Goal: Answer question/provide support

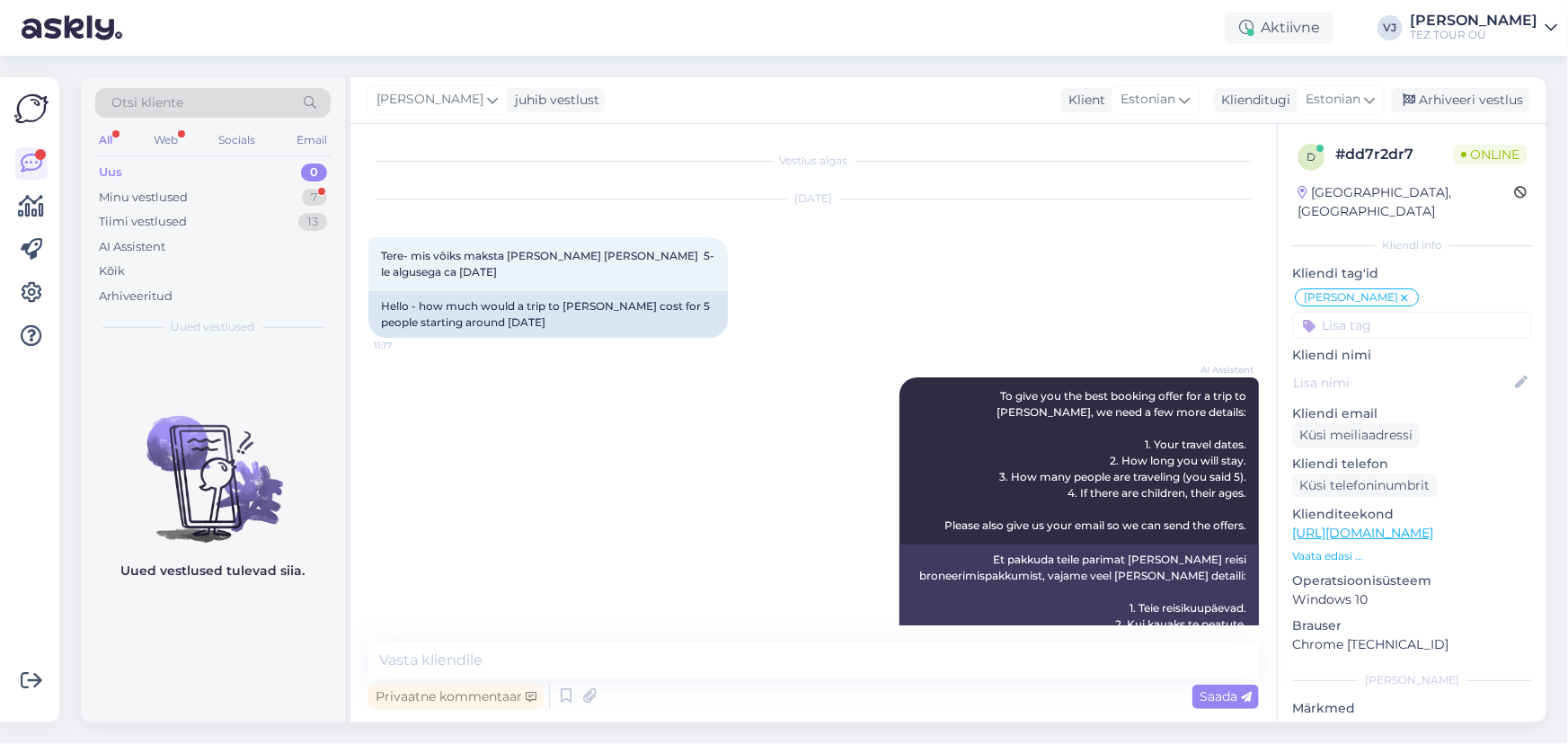
scroll to position [3, 0]
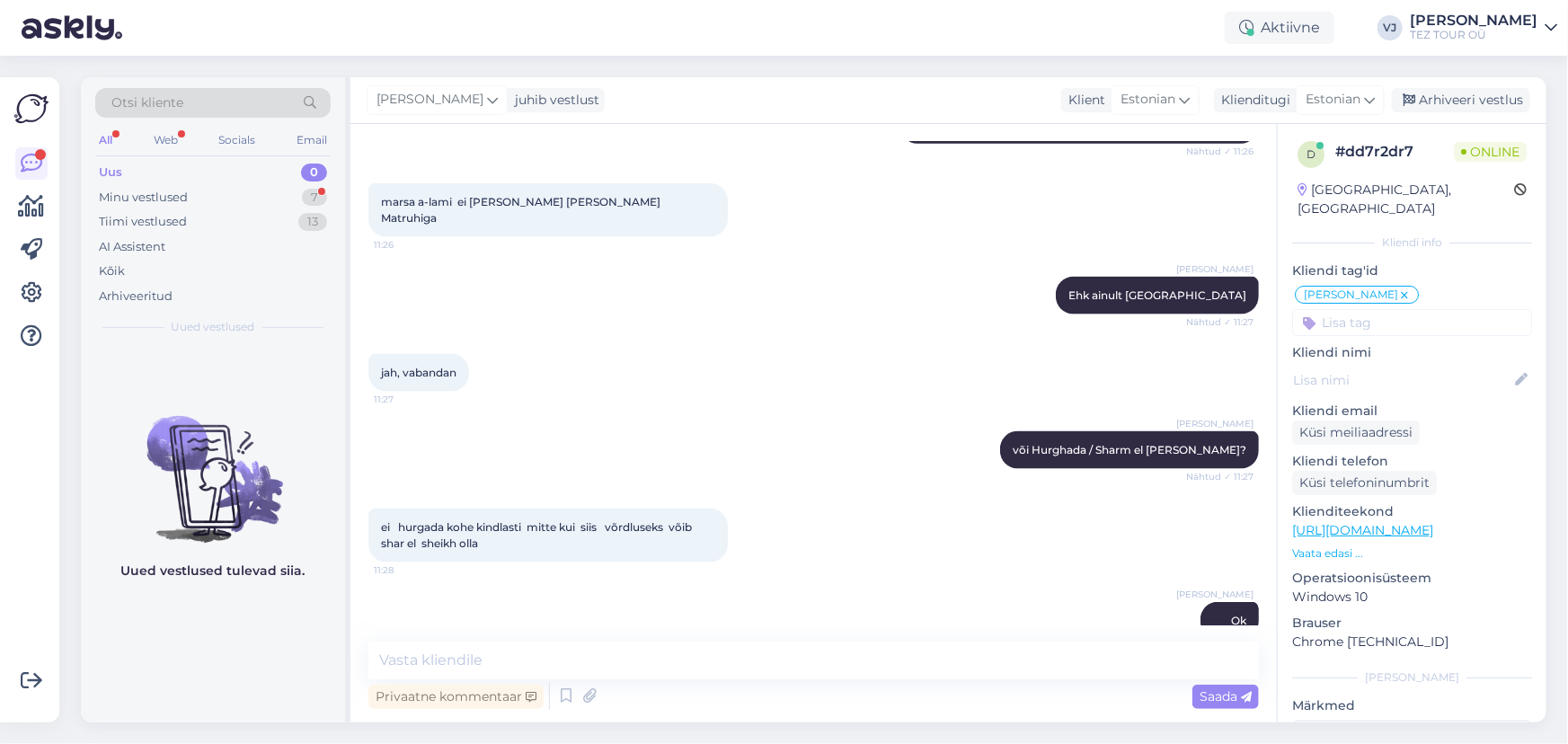
click at [187, 181] on div "Uus 0" at bounding box center [212, 172] width 235 height 25
click at [186, 193] on div "Minu vestlused" at bounding box center [143, 197] width 89 height 18
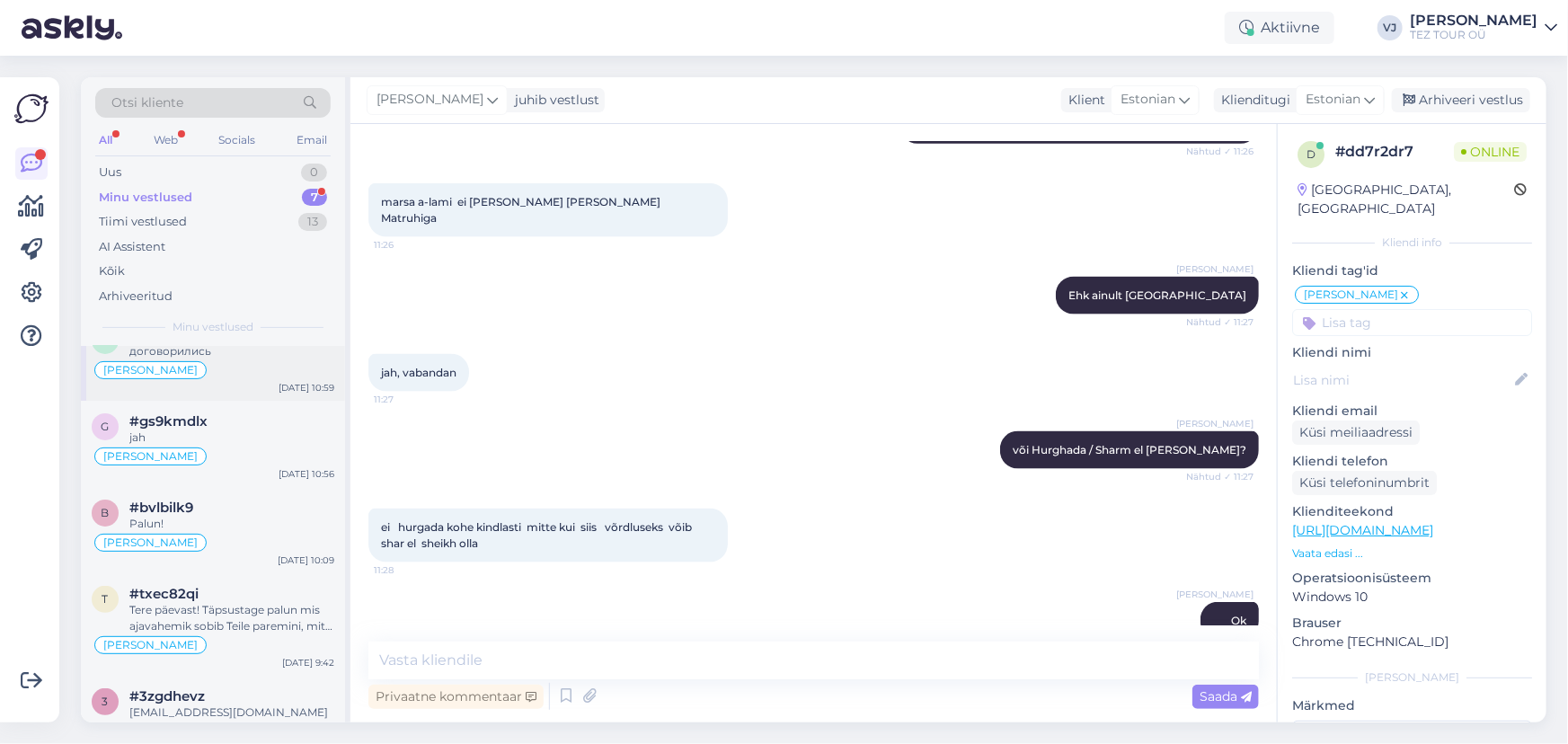
scroll to position [241, 0]
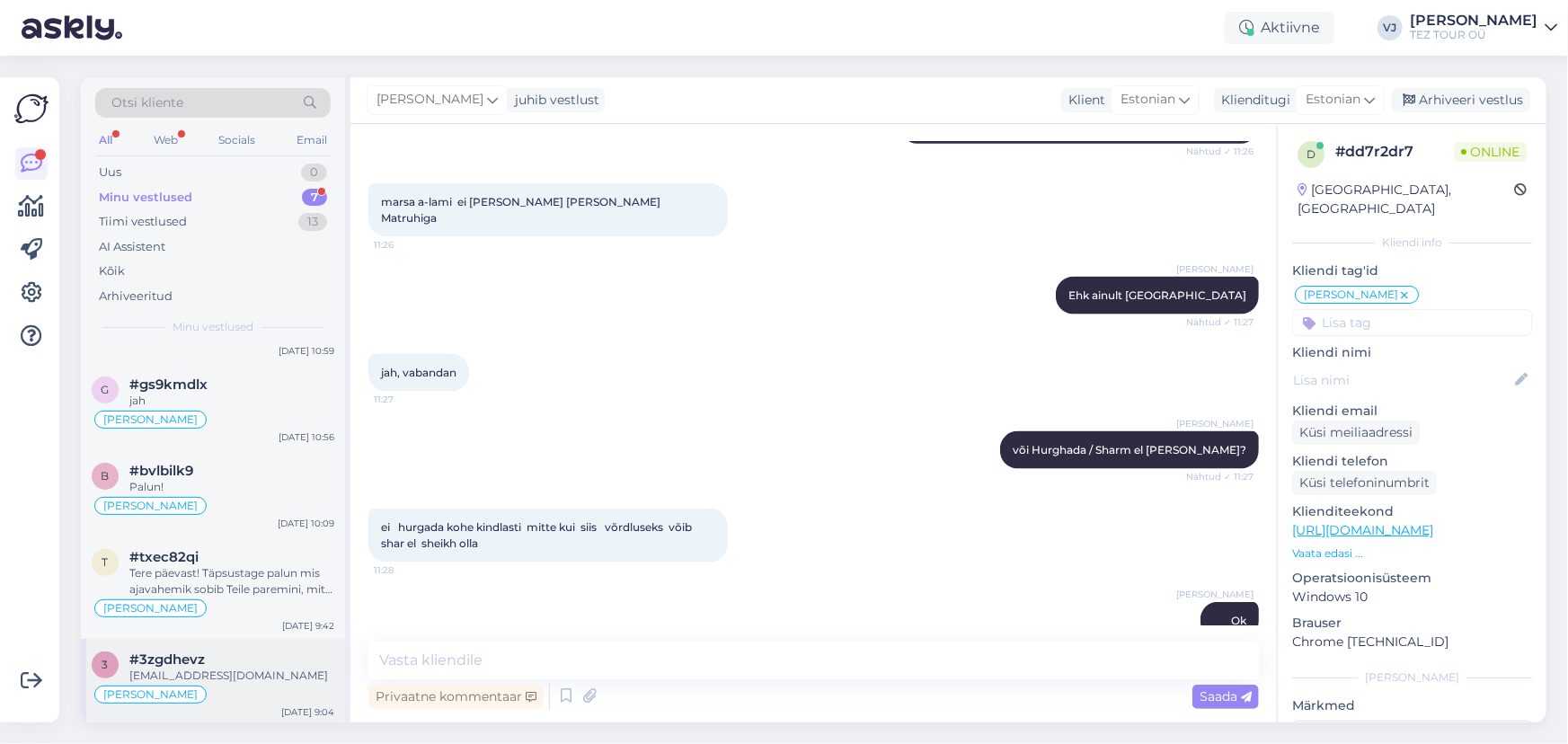
click at [261, 667] on div "[EMAIL_ADDRESS][DOMAIN_NAME]" at bounding box center [231, 676] width 205 height 17
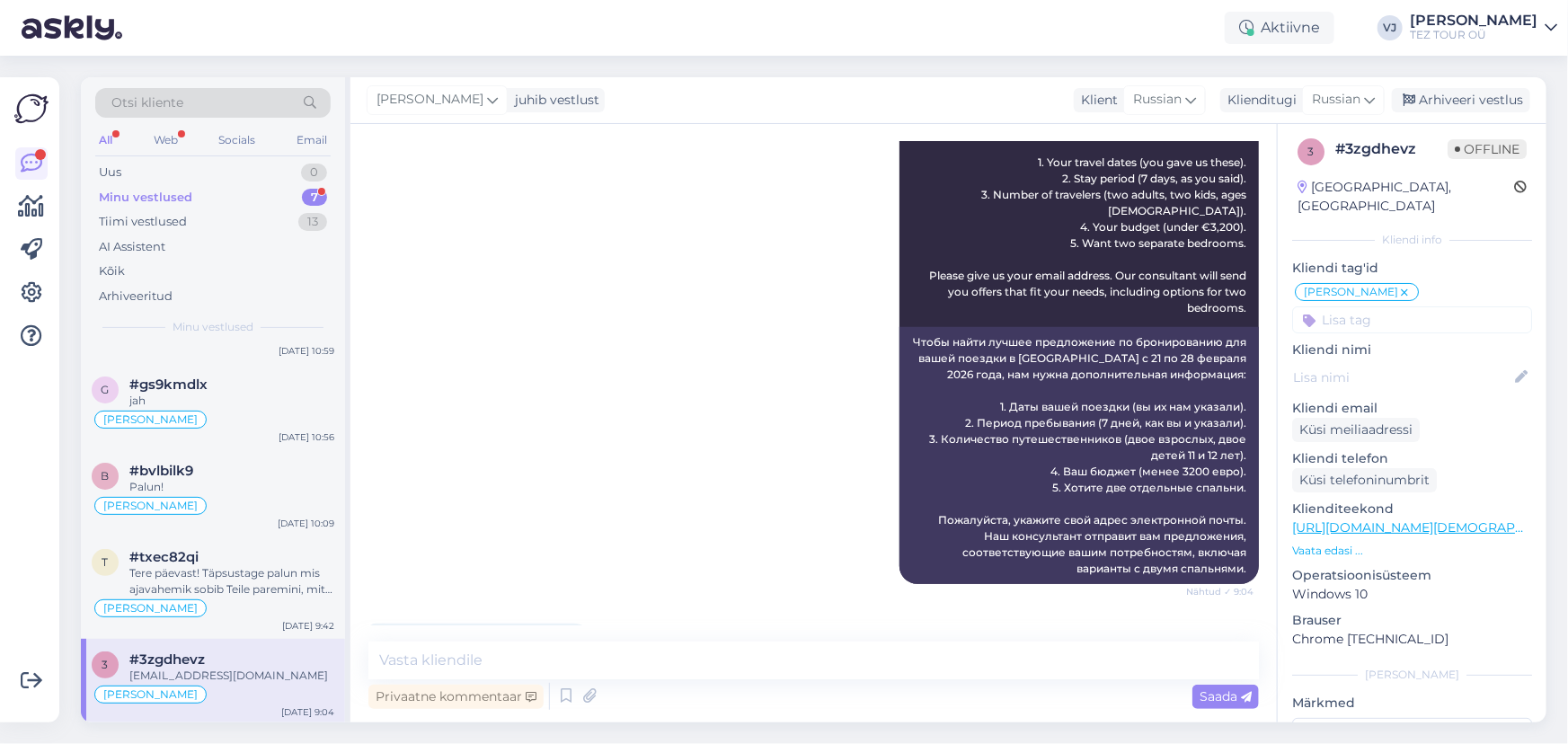
scroll to position [416, 0]
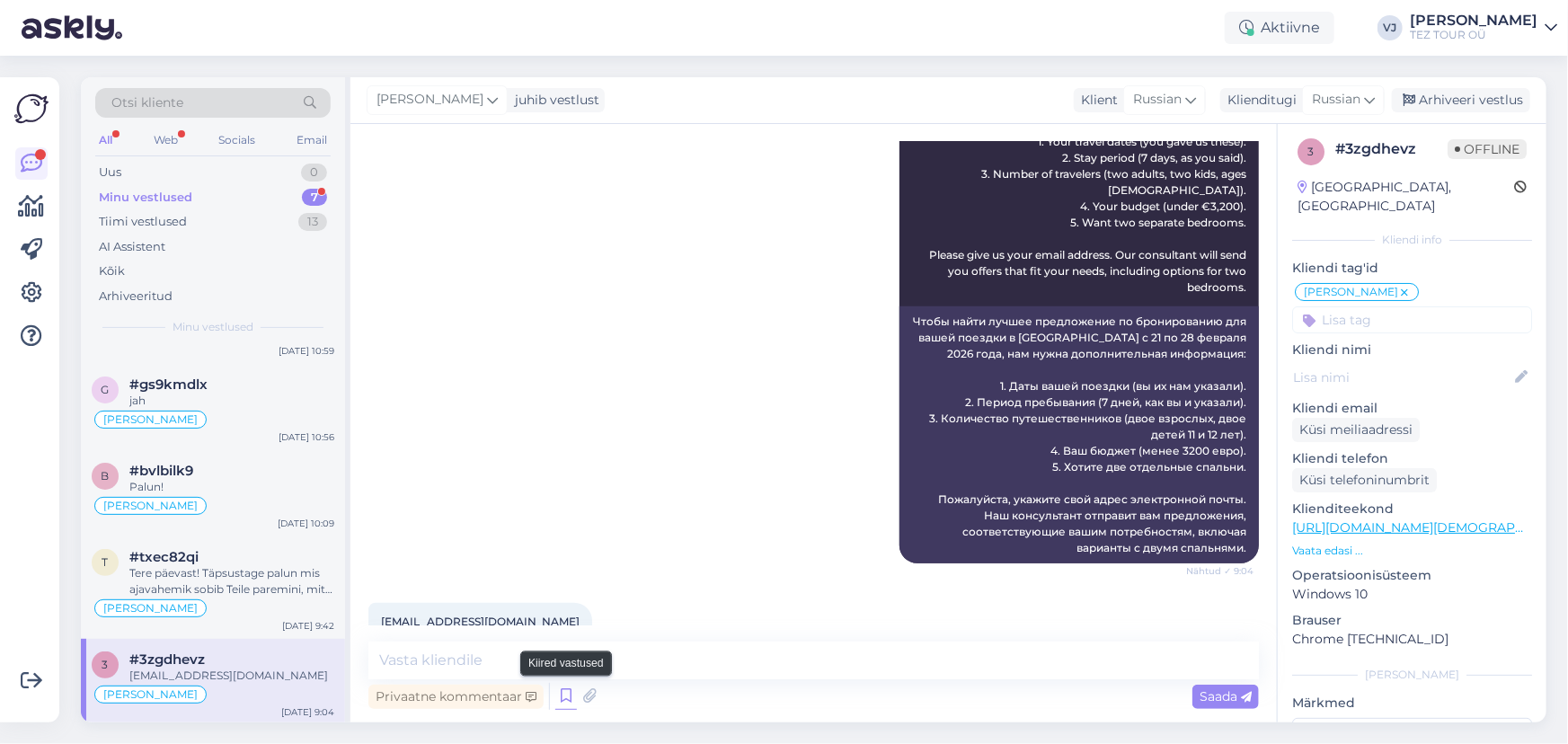
click at [559, 699] on icon at bounding box center [566, 696] width 21 height 27
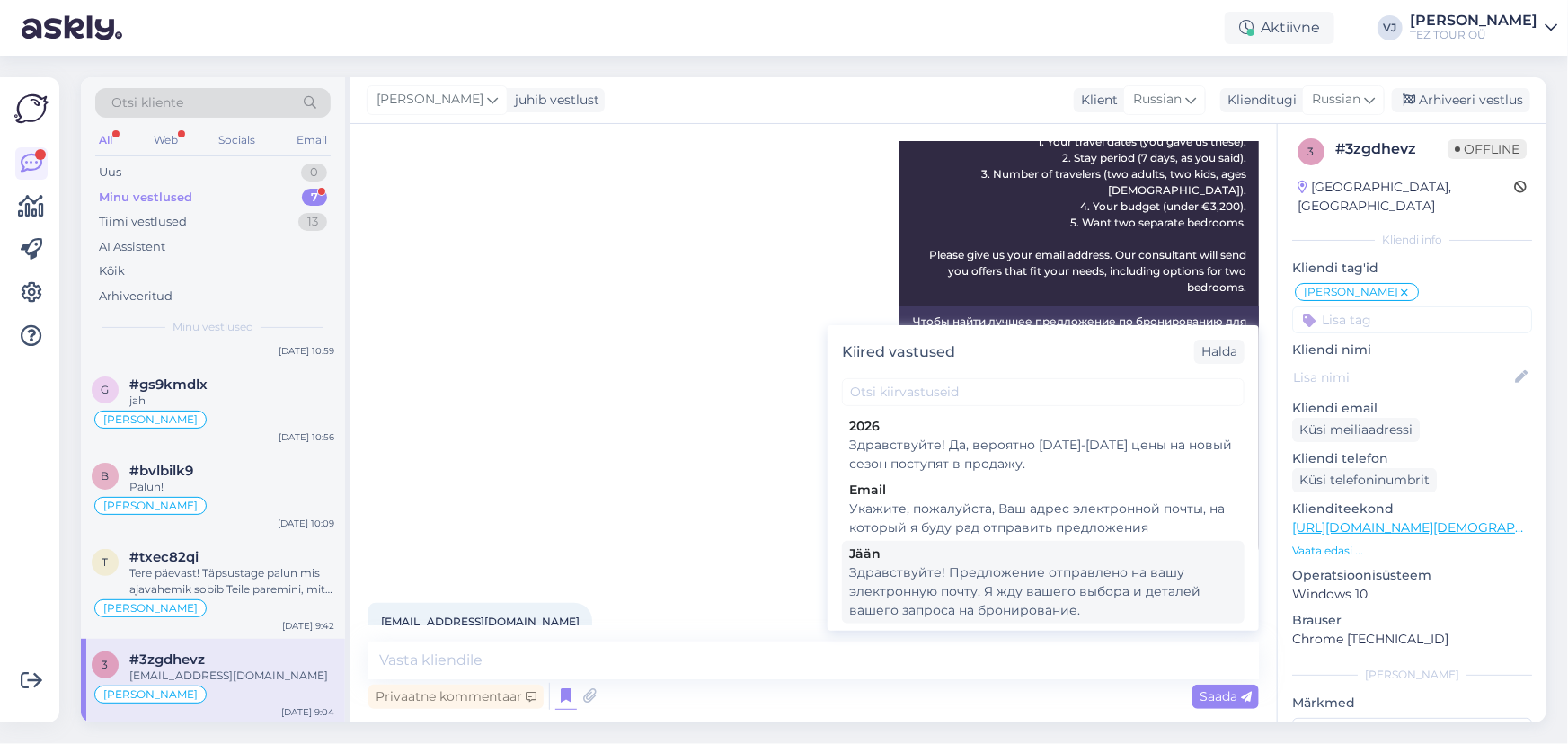
click at [1065, 589] on div "Здравствуйте! Предложение отправлено на вашу электронную почту. Я жду вашего вы…" at bounding box center [1043, 591] width 388 height 56
type textarea "Здравствуйте! Предложение отправлено на вашу электронную почту. Я жду вашего вы…"
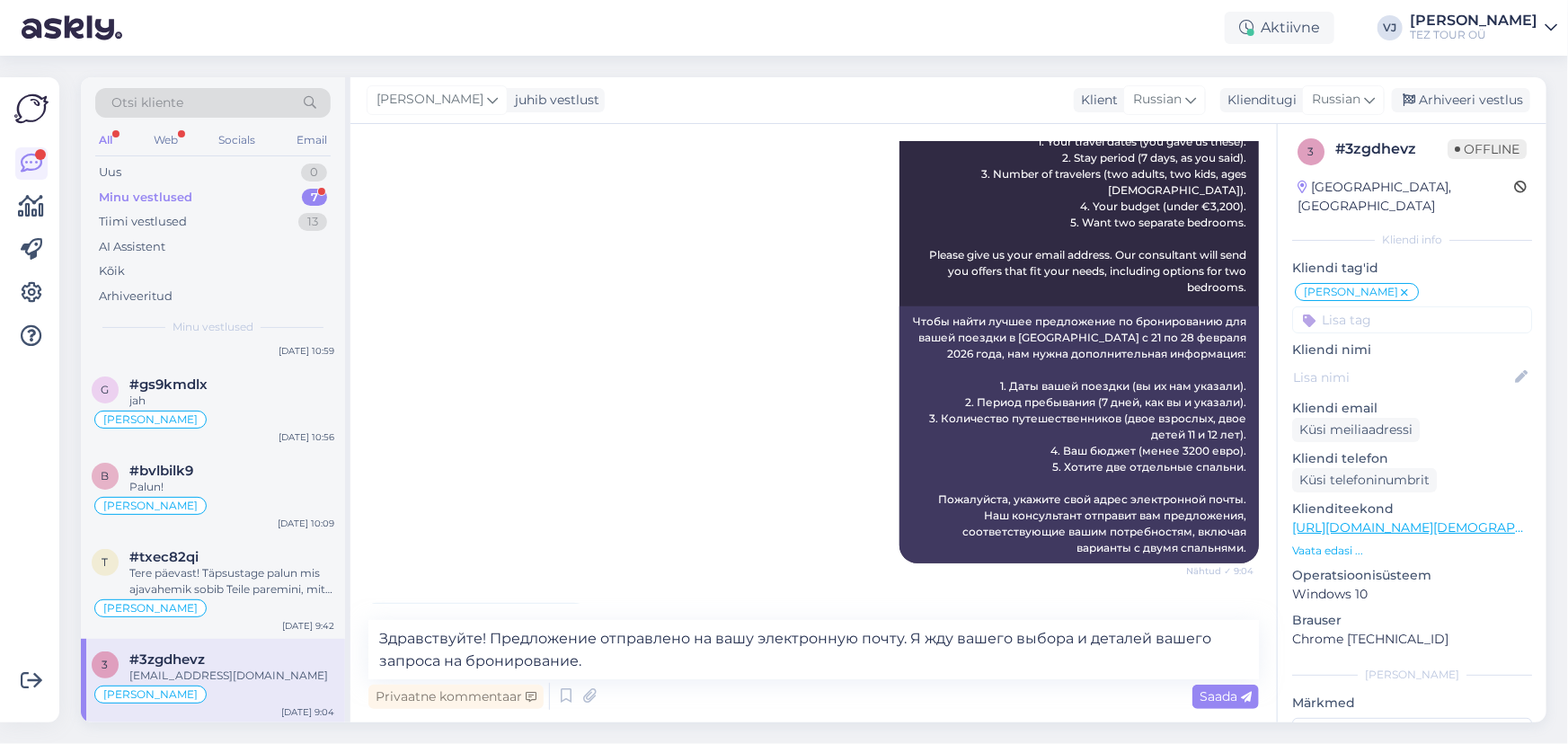
click at [1222, 710] on div "Privaatne kommentaar Saada" at bounding box center [814, 696] width 890 height 34
click at [1238, 697] on span "Saada" at bounding box center [1226, 697] width 53 height 17
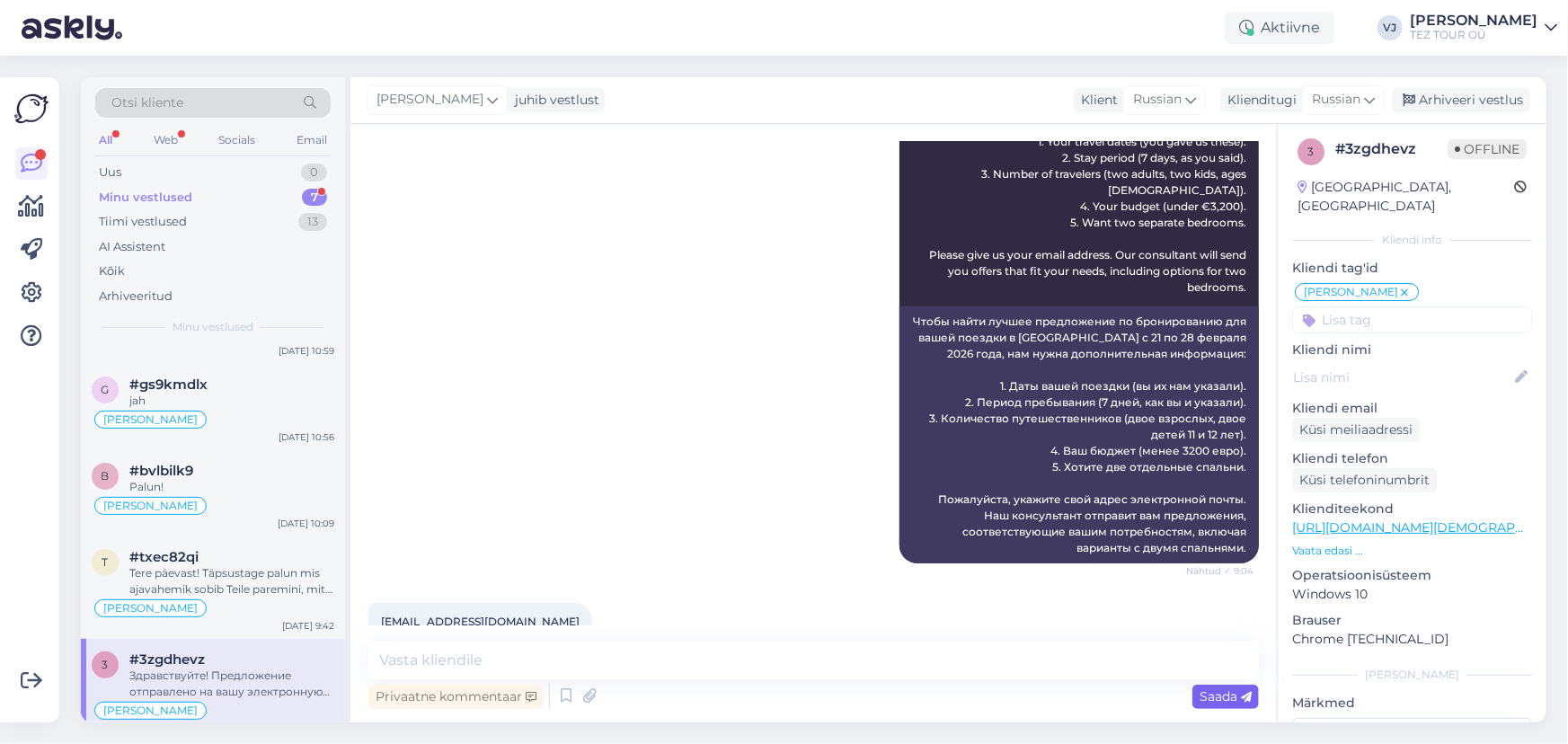
scroll to position [526, 0]
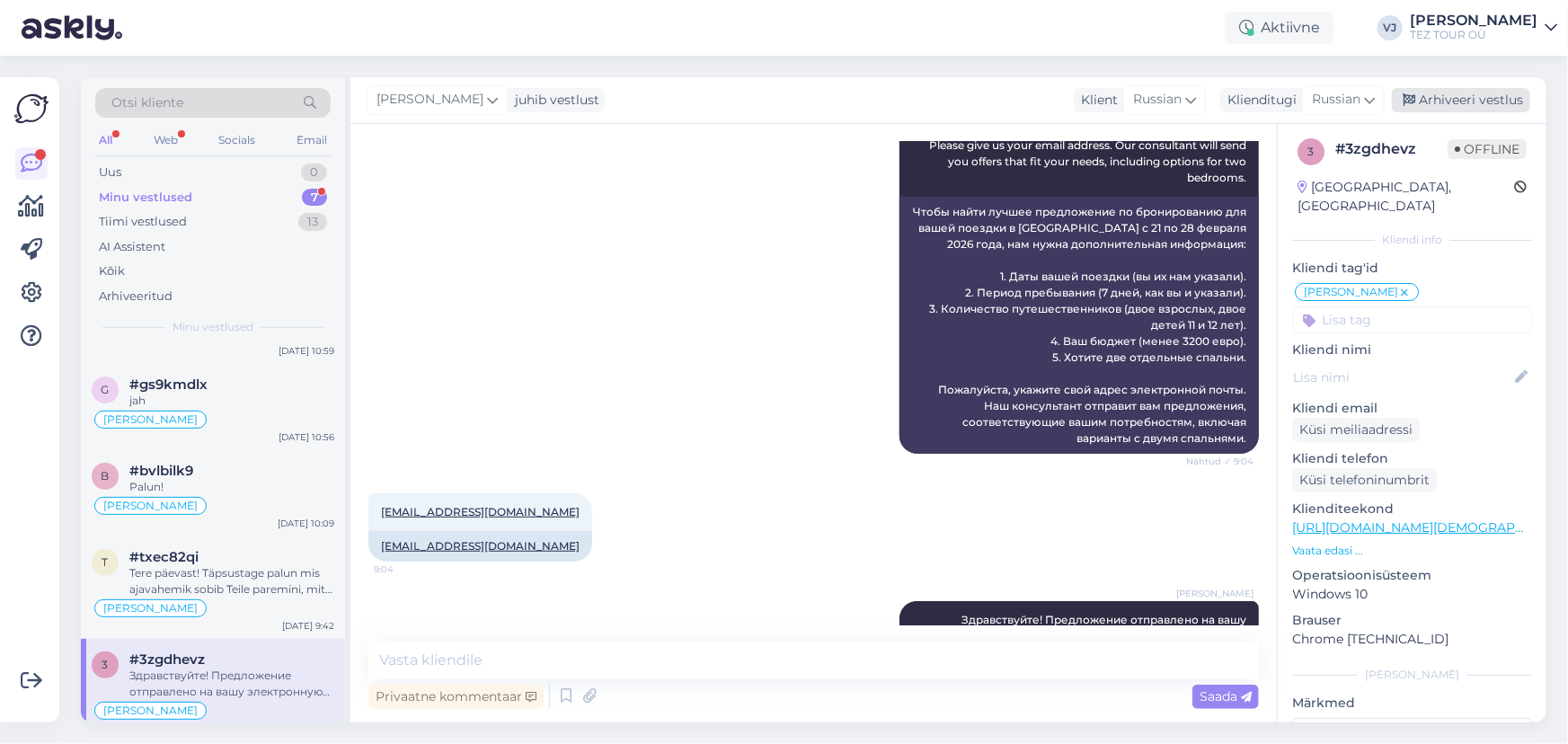
click at [1491, 95] on div "Arhiveeri vestlus" at bounding box center [1461, 100] width 138 height 24
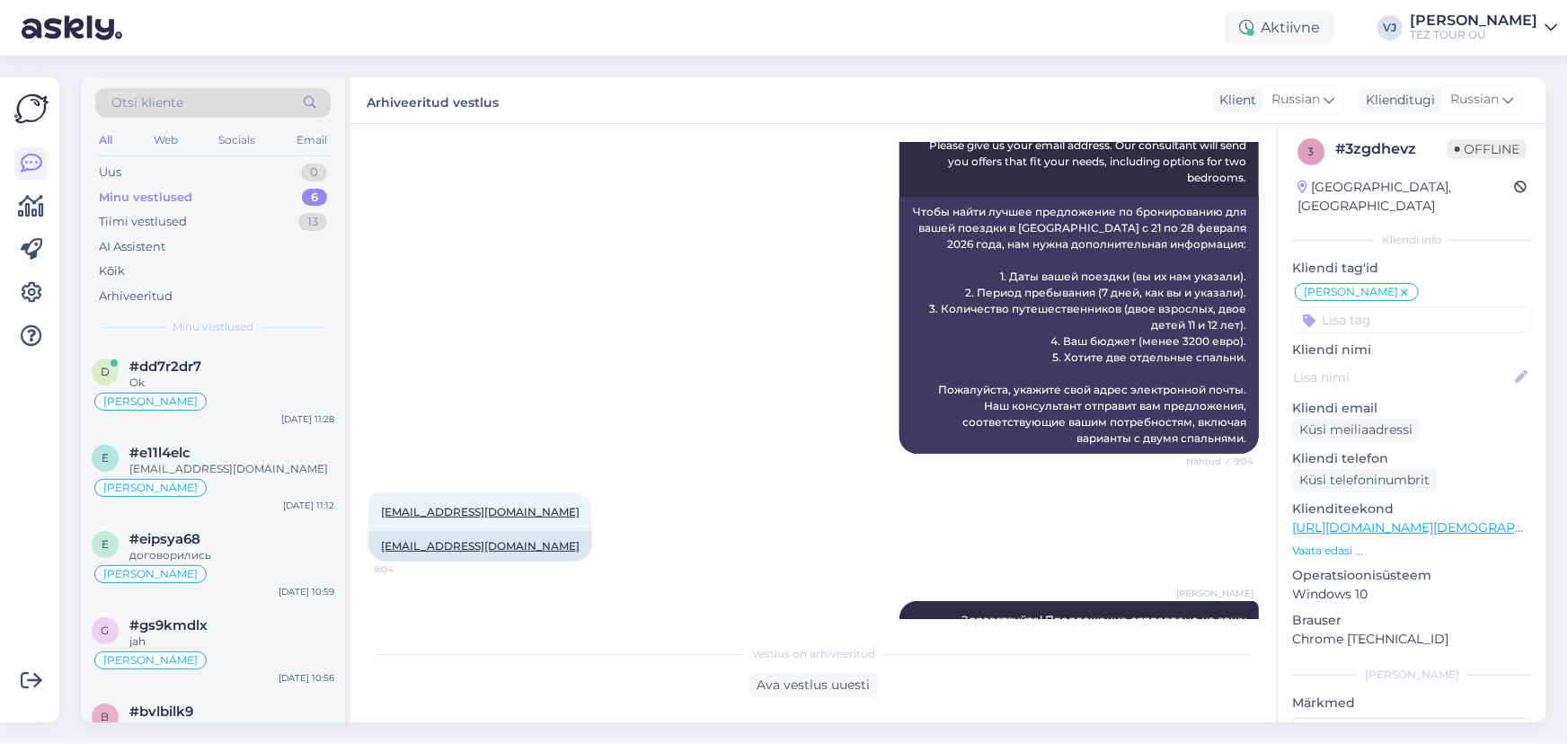
click at [206, 193] on div "Minu vestlused 6" at bounding box center [212, 197] width 235 height 25
click at [267, 395] on div "[PERSON_NAME]" at bounding box center [212, 401] width 242 height 21
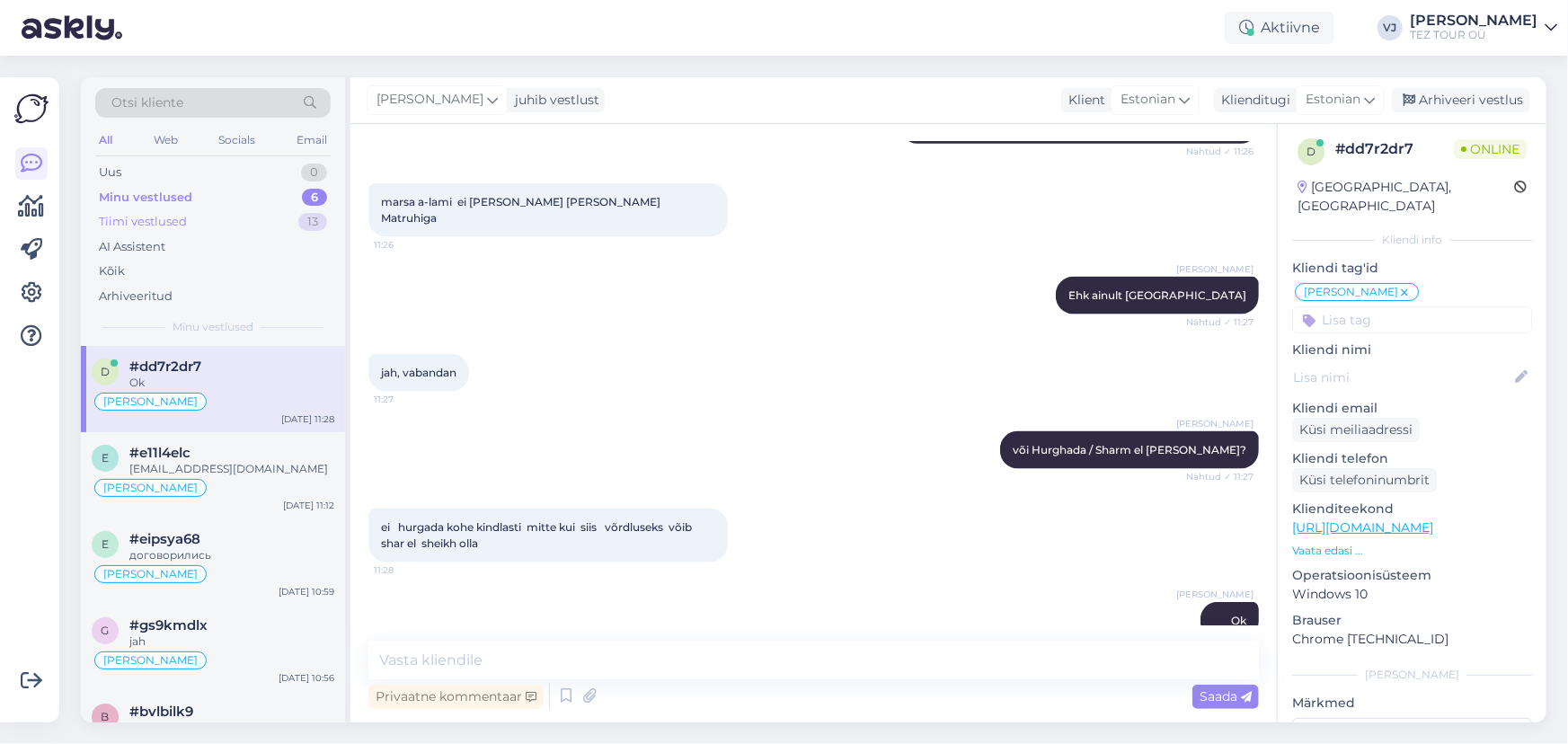
click at [232, 230] on div "Tiimi vestlused 13" at bounding box center [212, 221] width 235 height 25
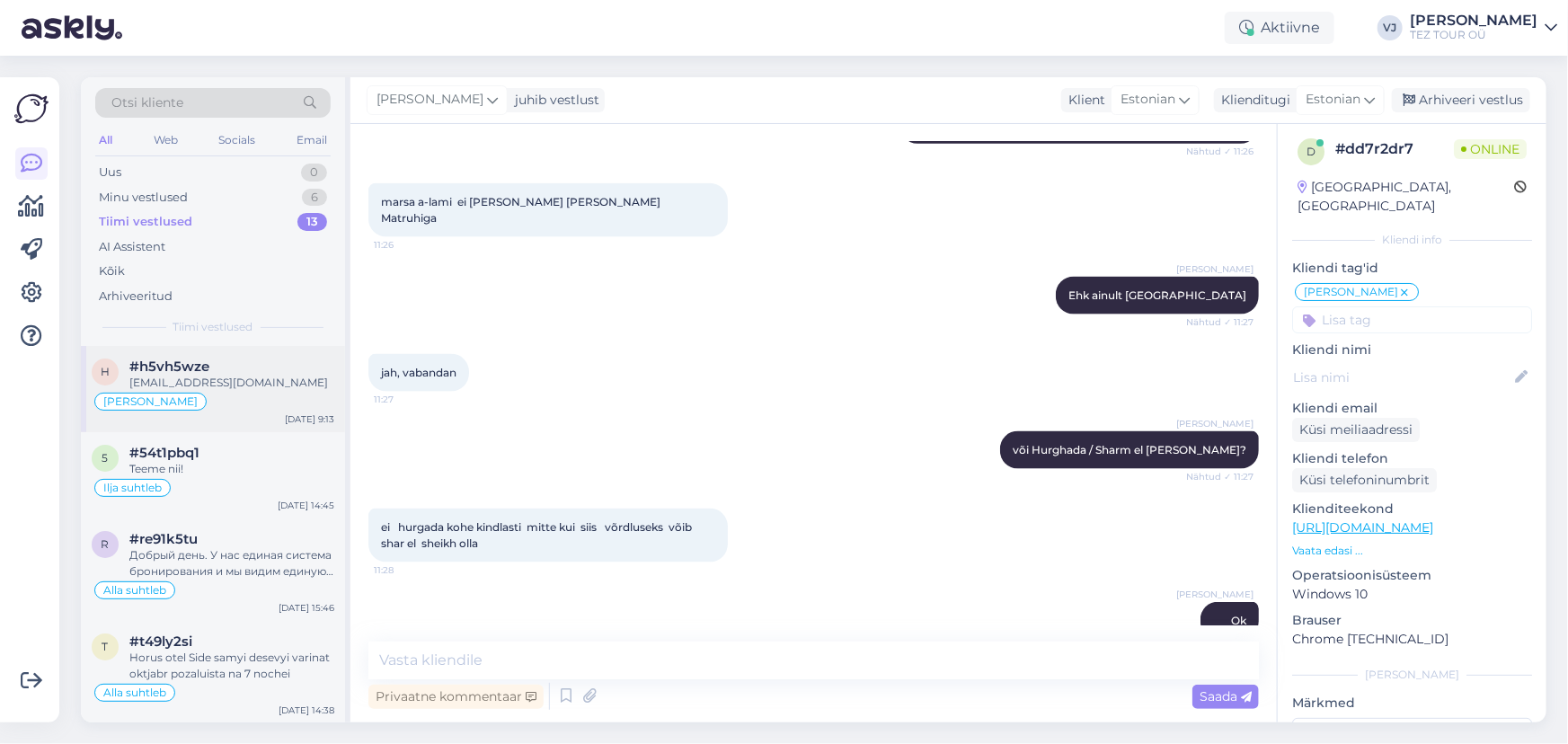
click at [254, 384] on div "[EMAIL_ADDRESS][DOMAIN_NAME]" at bounding box center [231, 384] width 205 height 17
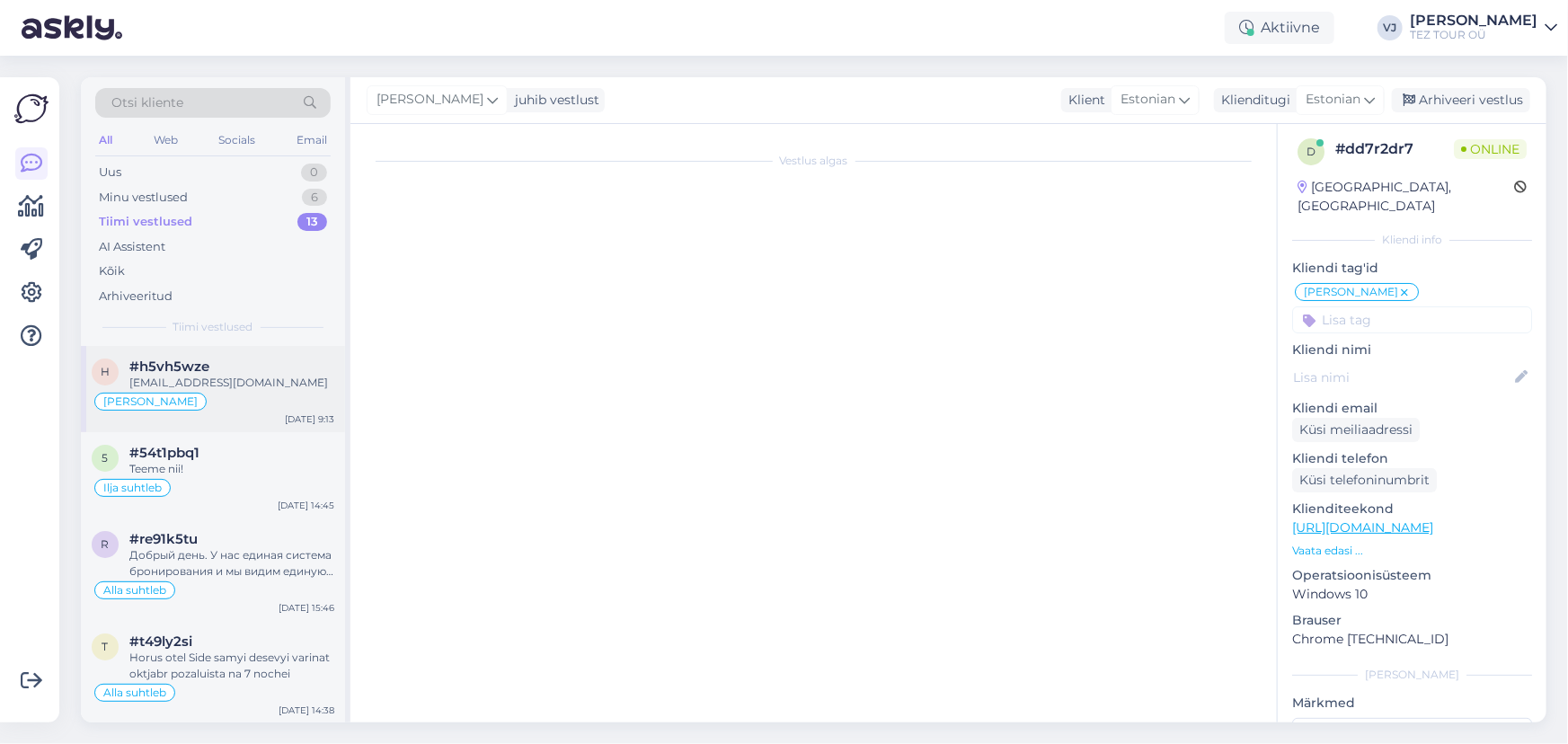
scroll to position [314, 0]
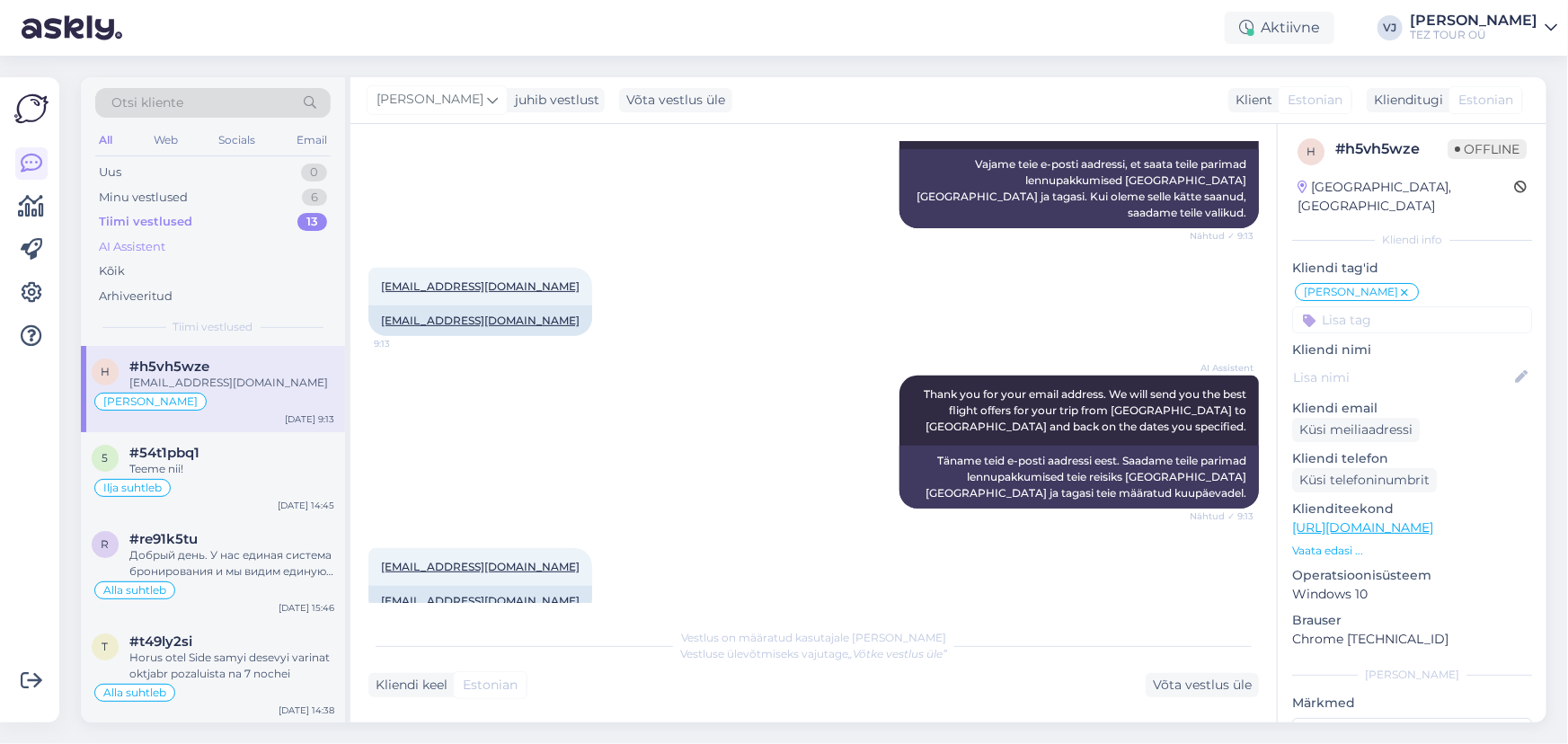
click at [225, 250] on div "AI Assistent" at bounding box center [212, 246] width 235 height 25
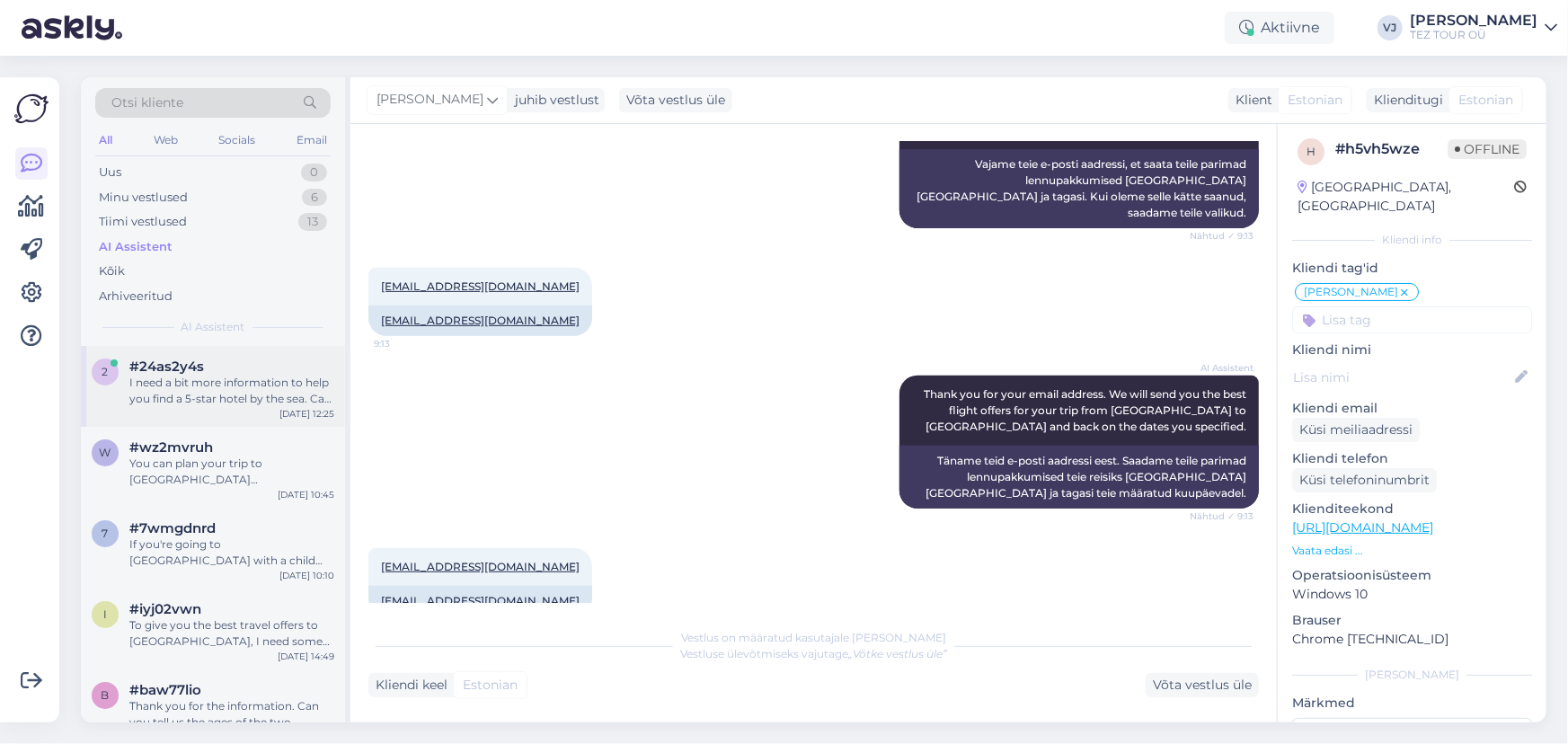
click at [243, 396] on div "I need a bit more information to help you find a 5-star hotel by the sea. Can y…" at bounding box center [231, 391] width 205 height 32
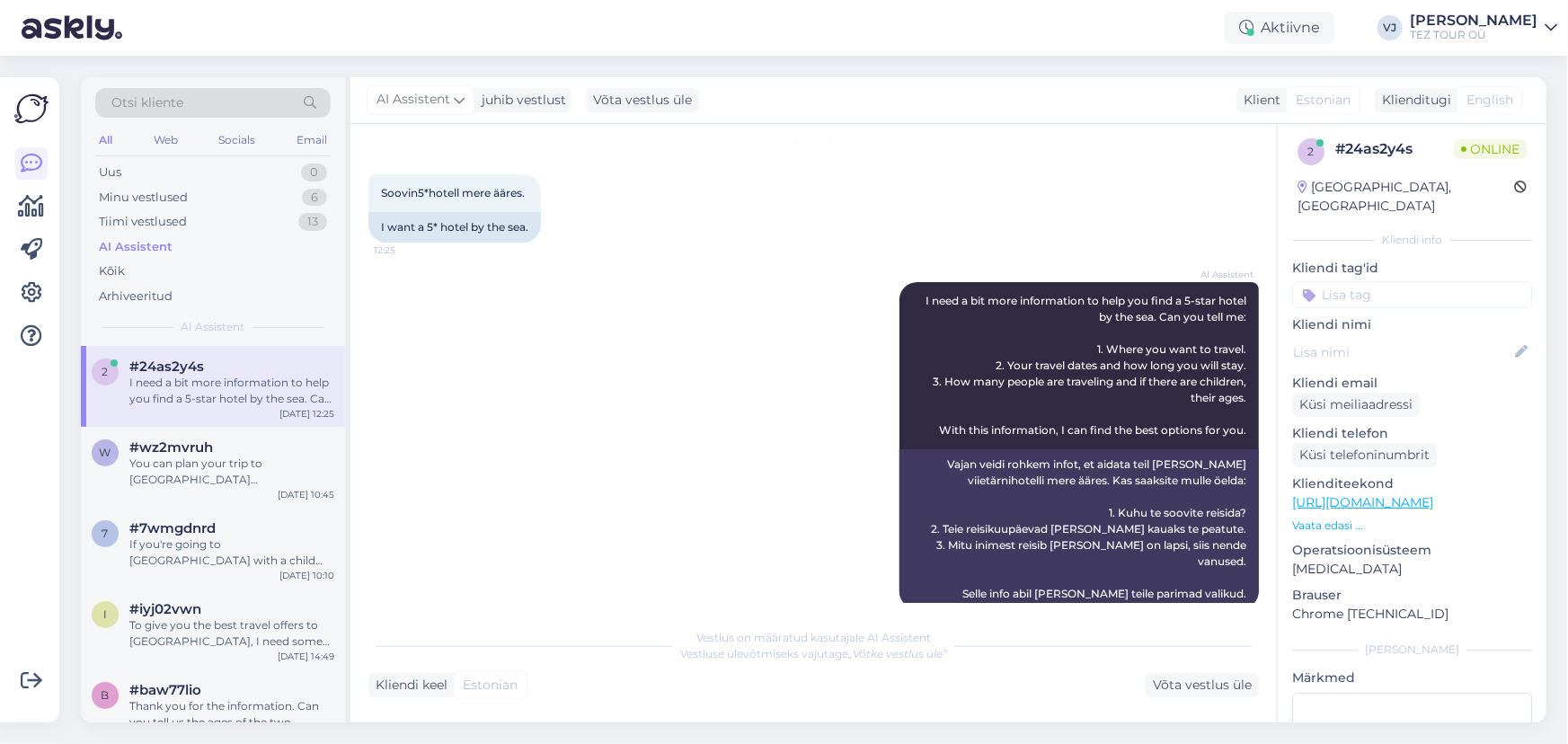
scroll to position [72, 0]
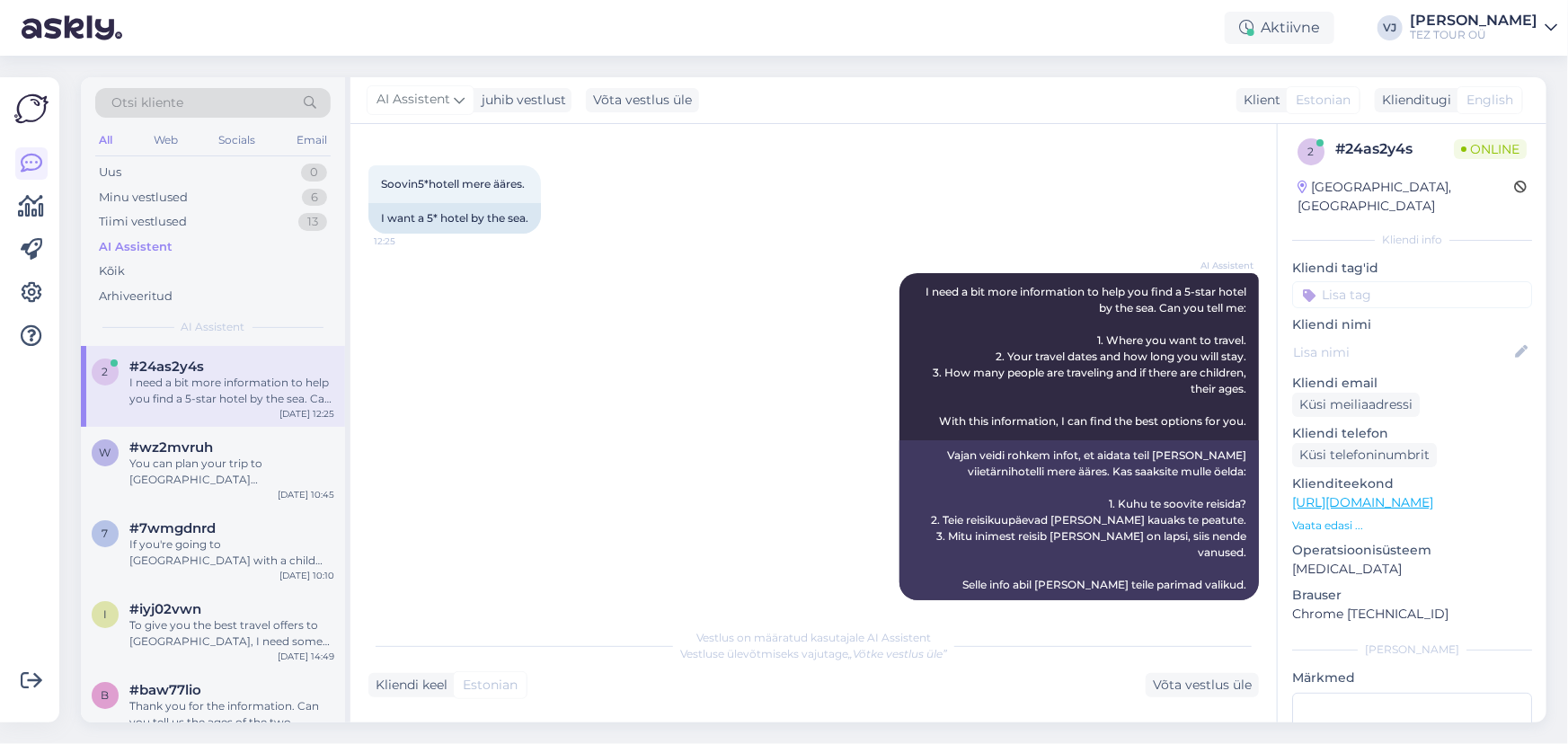
click at [1426, 281] on input at bounding box center [1412, 294] width 240 height 27
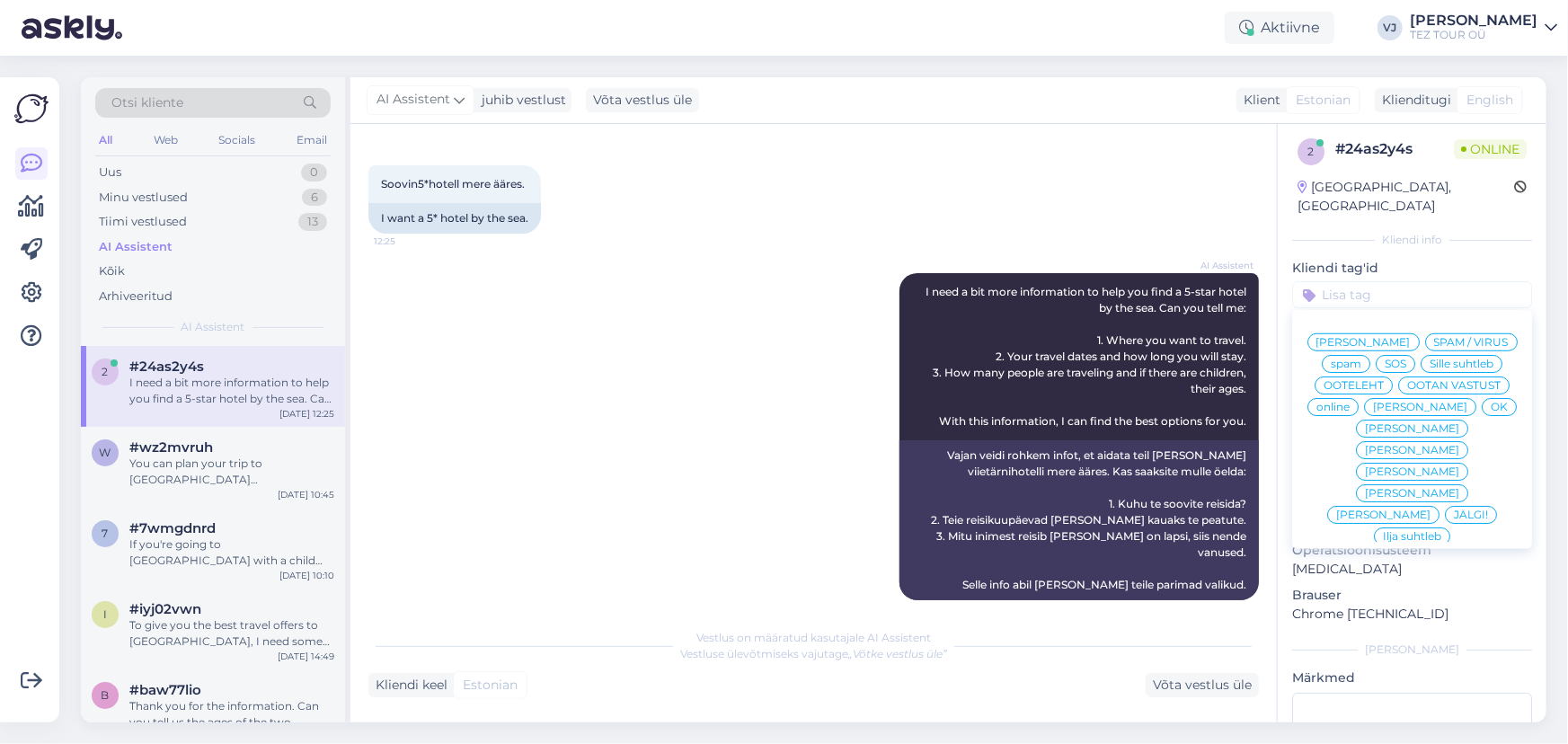
click at [1411, 337] on span "[PERSON_NAME]" at bounding box center [1363, 343] width 94 height 11
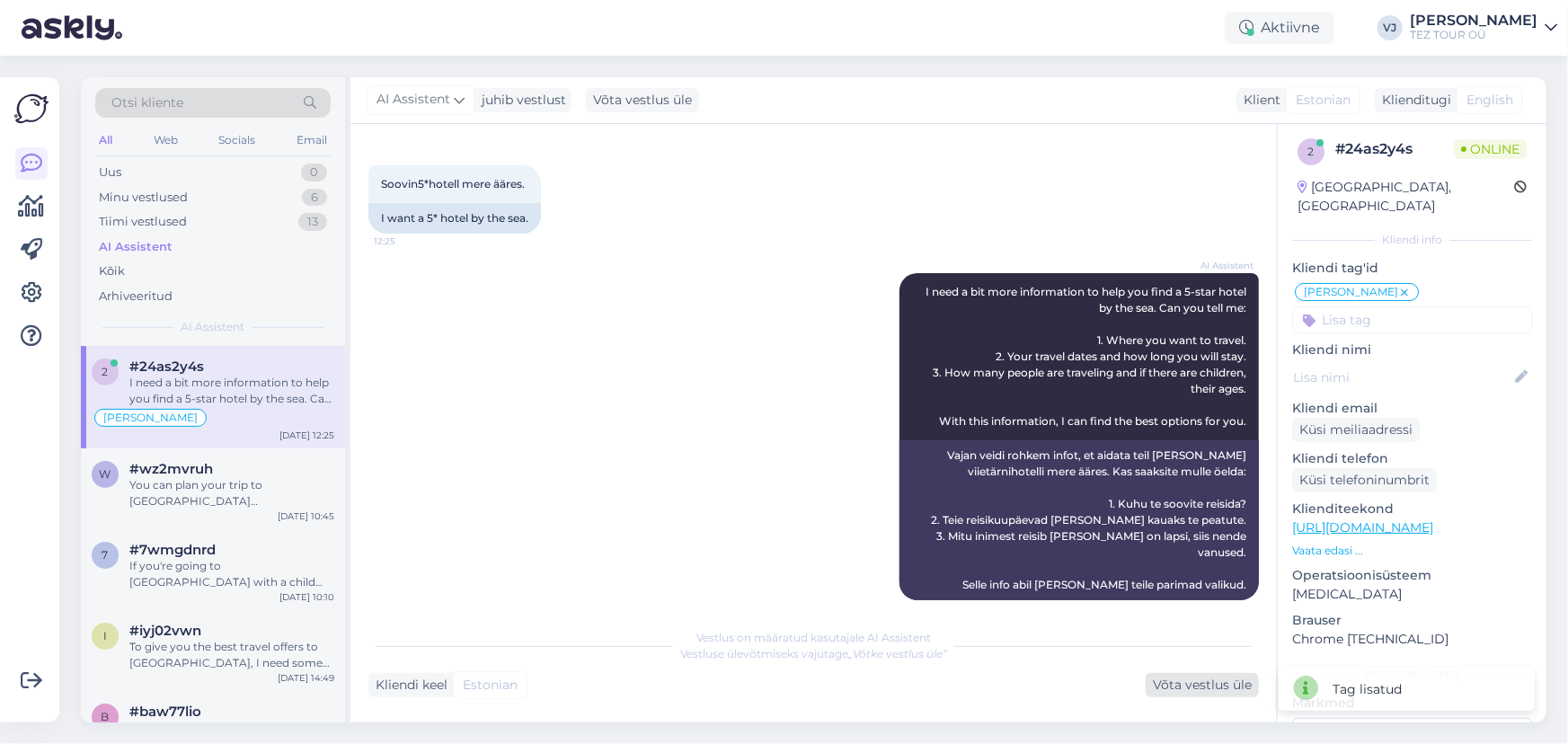
click at [1221, 691] on div "Võta vestlus üle" at bounding box center [1202, 685] width 113 height 24
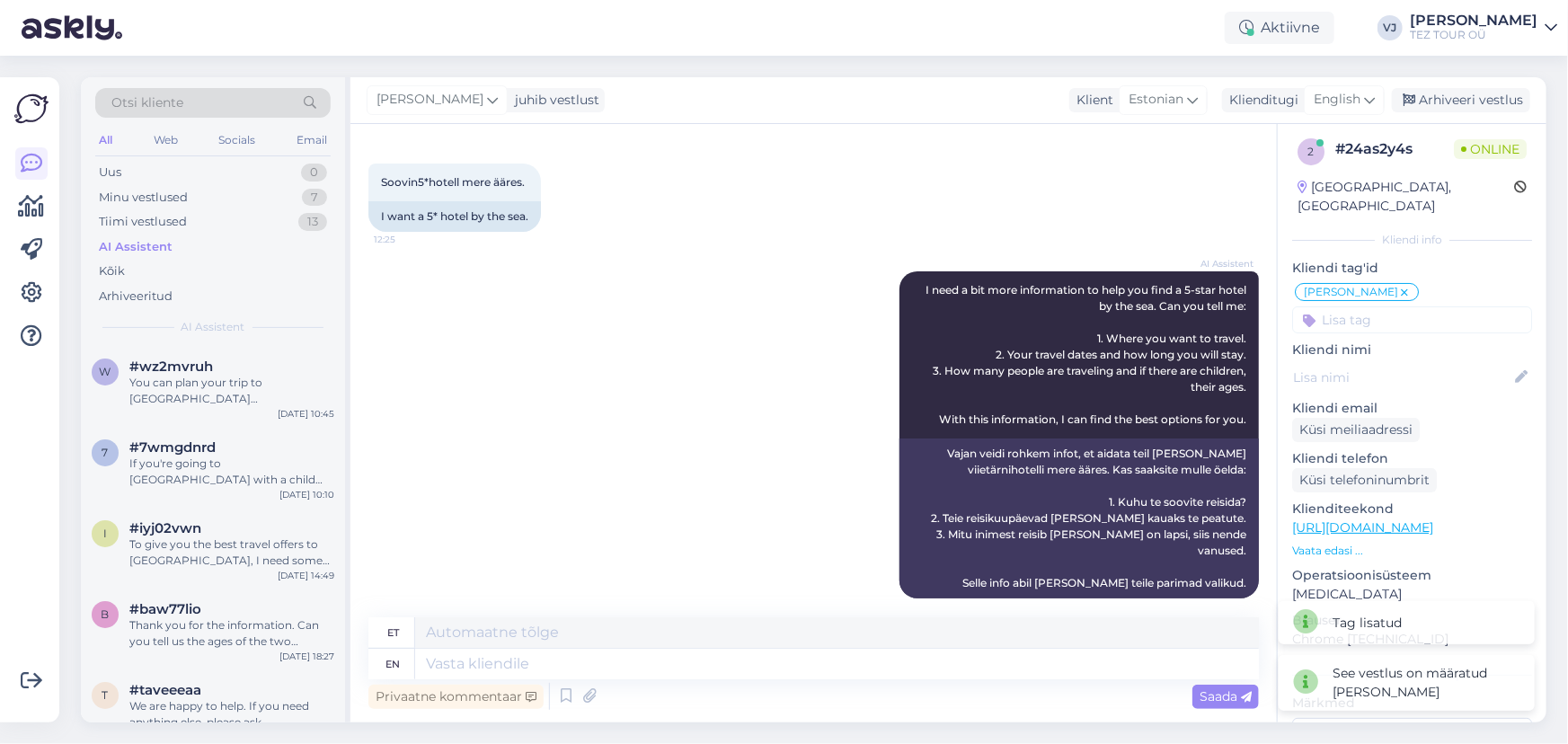
scroll to position [6, 0]
click at [1321, 100] on span "English" at bounding box center [1337, 99] width 47 height 19
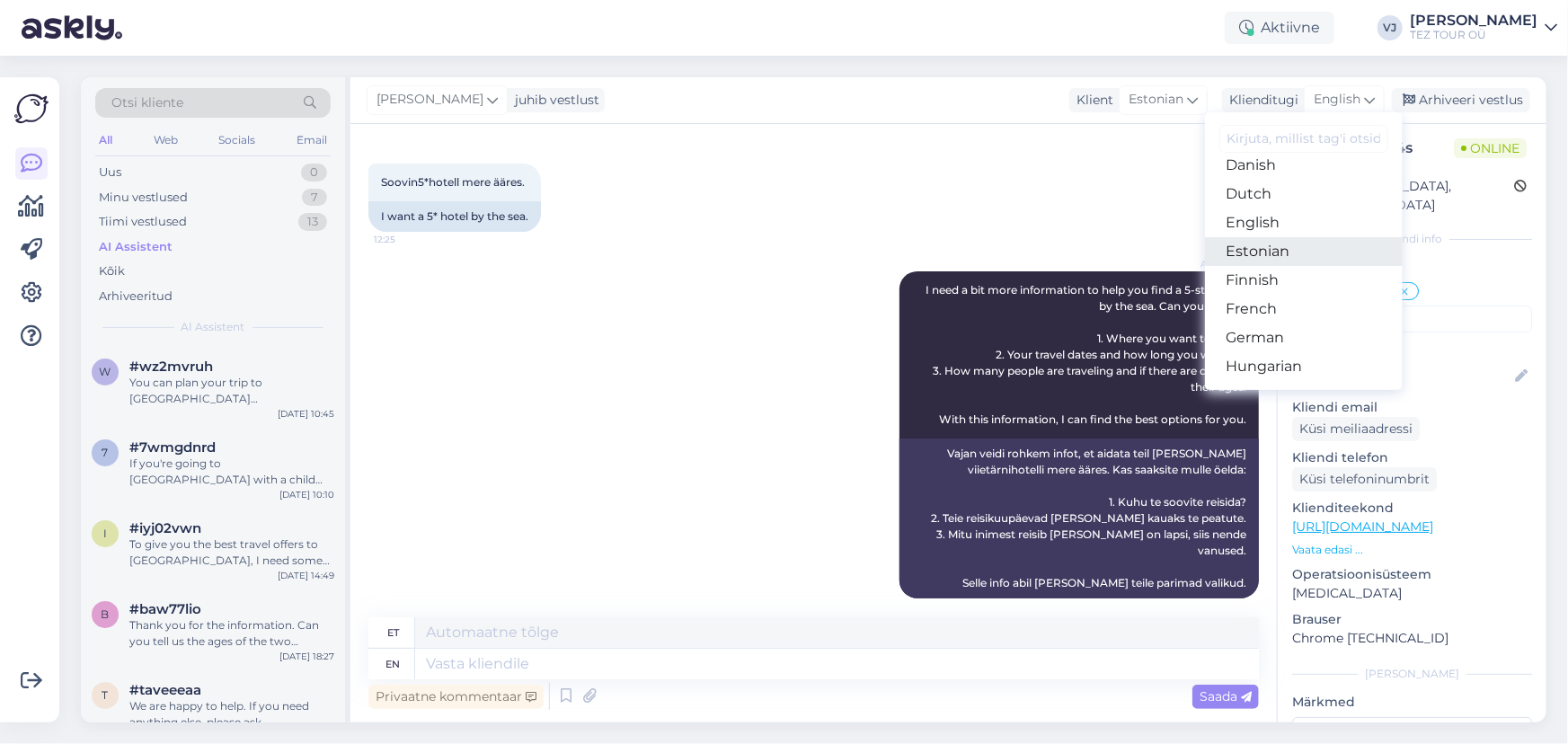
scroll to position [143, 0]
click at [1316, 257] on link "Estonian" at bounding box center [1303, 266] width 197 height 29
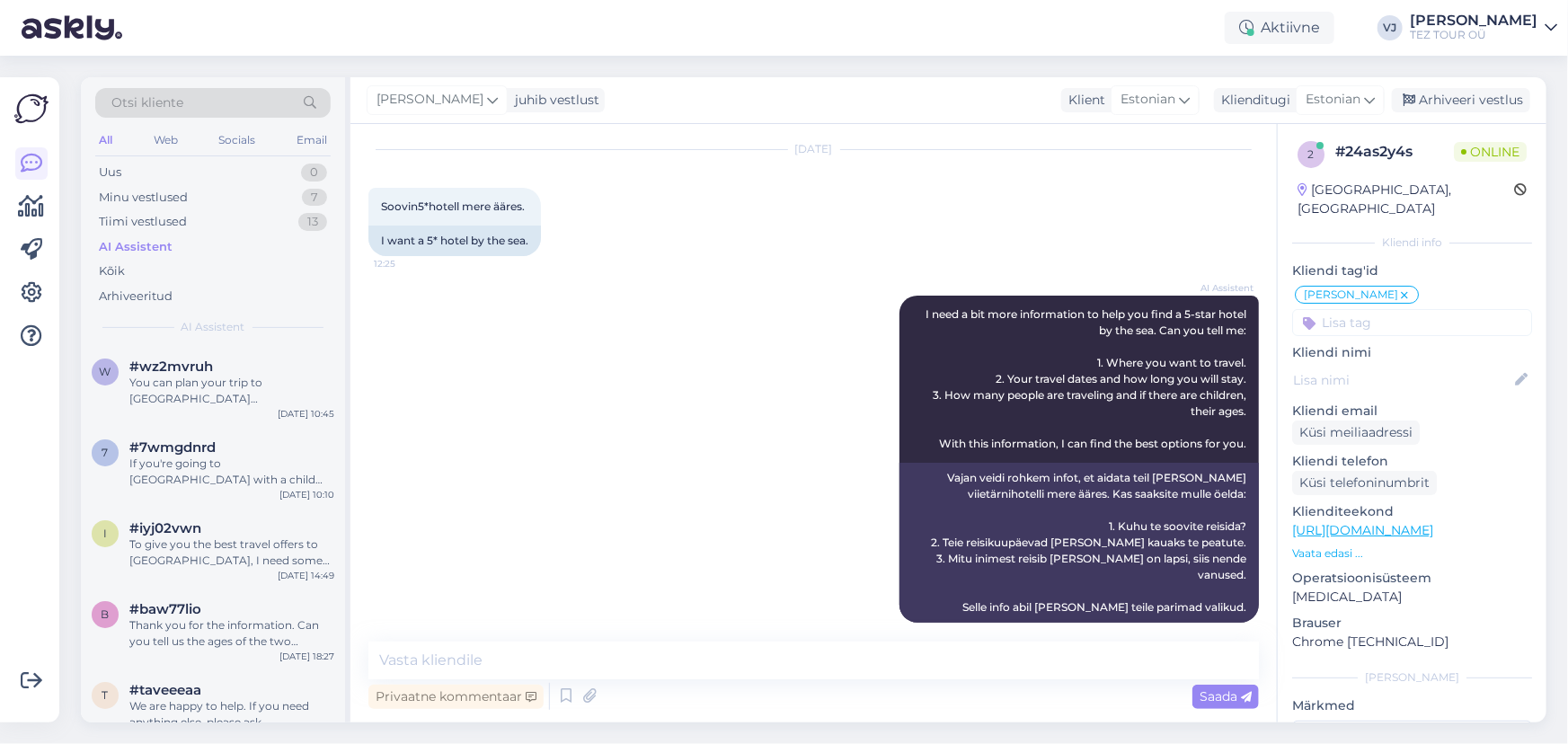
scroll to position [0, 0]
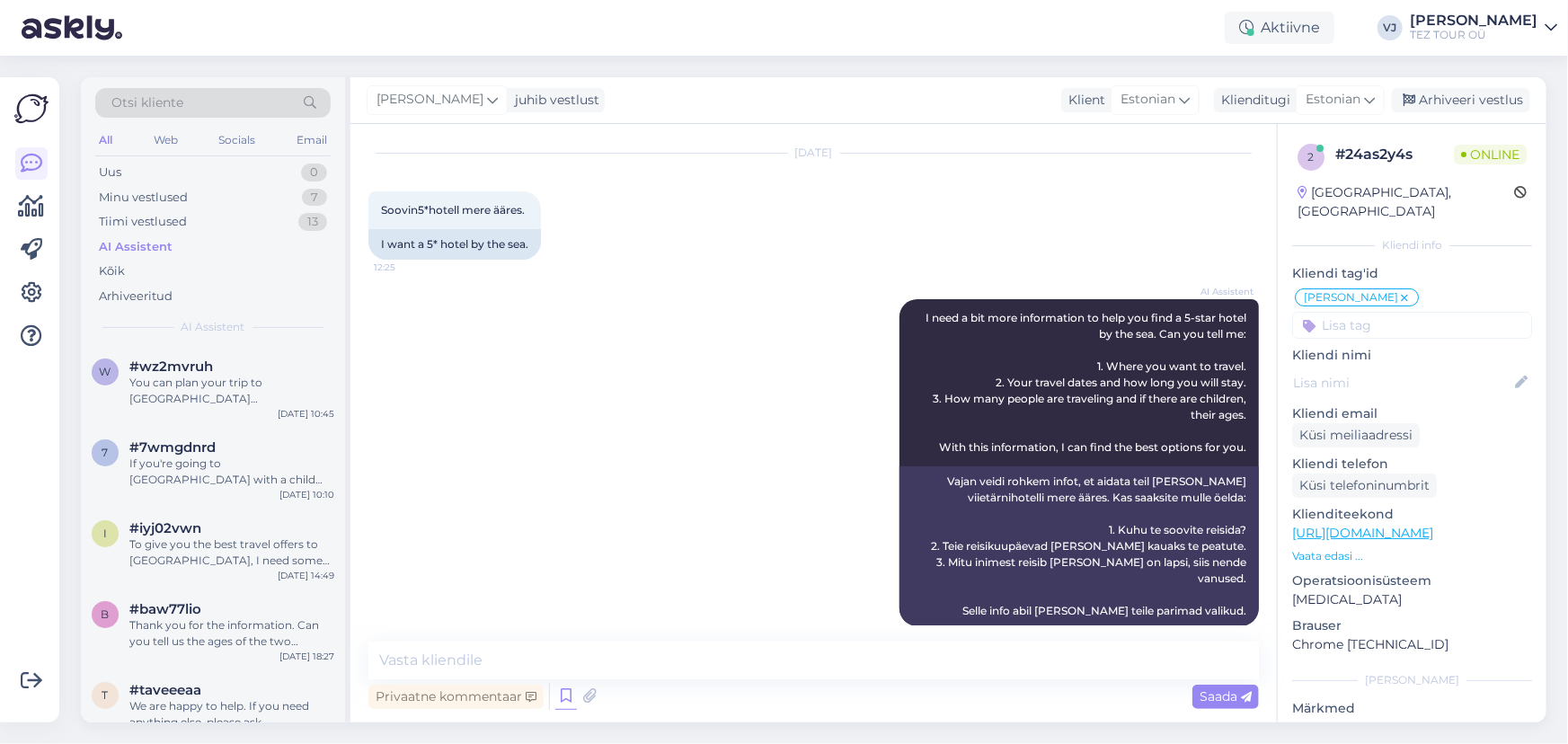
click at [560, 692] on icon at bounding box center [566, 696] width 21 height 27
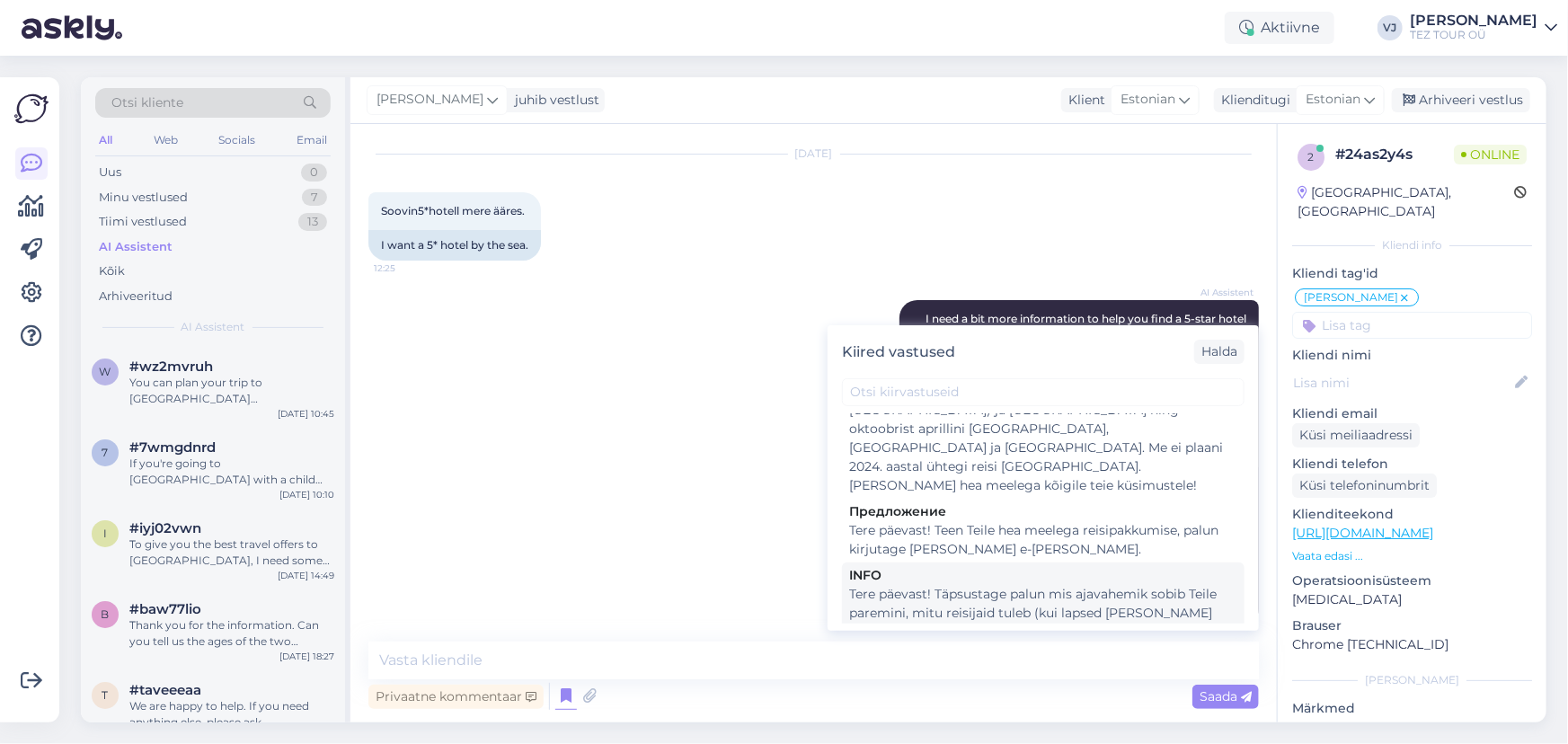
scroll to position [731, 0]
click at [1038, 582] on div "Tere päevast! Täpsustage palun mis ajavahemik sobib Teile paremini, mitu reisij…" at bounding box center [1043, 638] width 388 height 113
type textarea "Tere päevast! Täpsustage palun mis ajavahemik sobib Teile paremini, mitu reisij…"
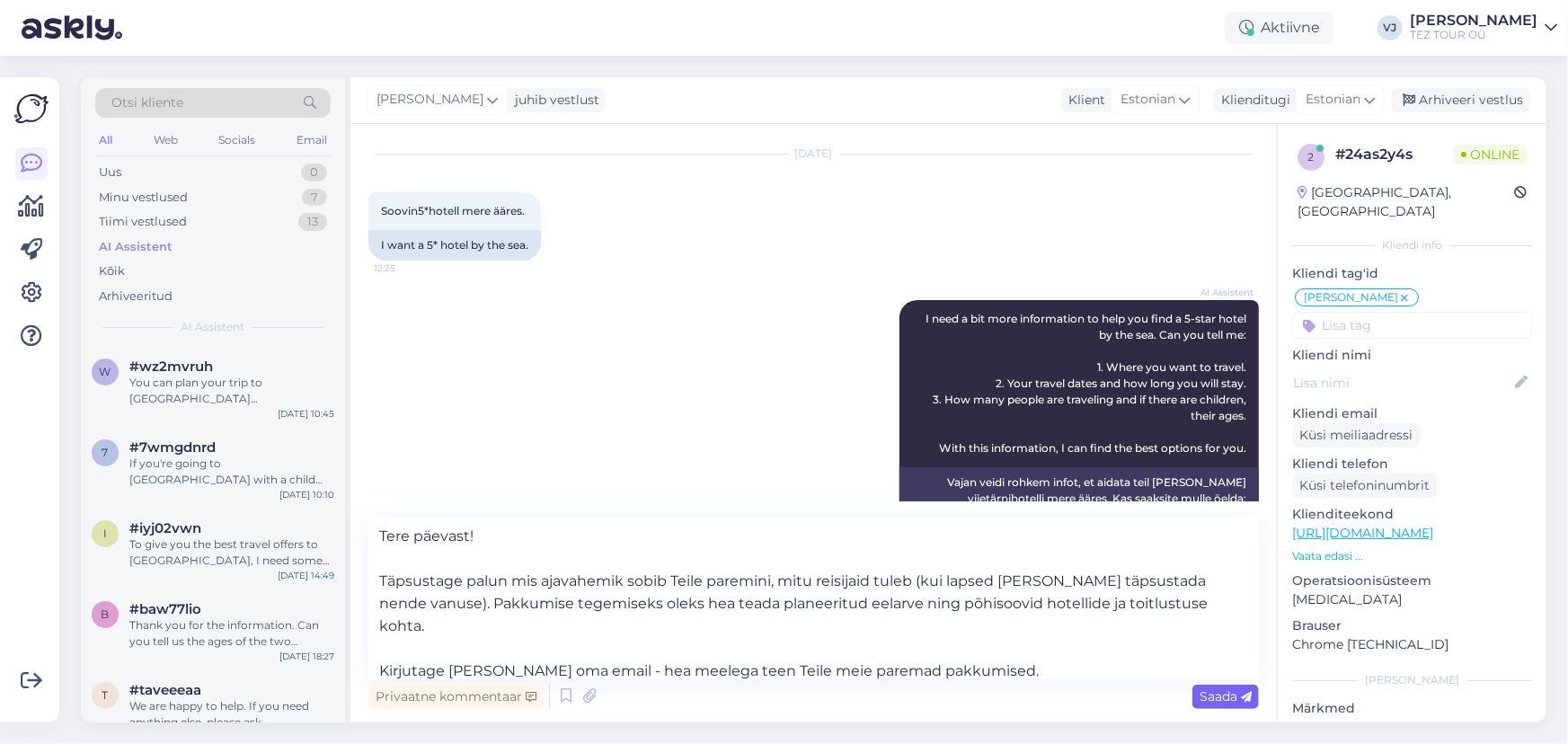
click at [1241, 700] on icon at bounding box center [1246, 698] width 11 height 11
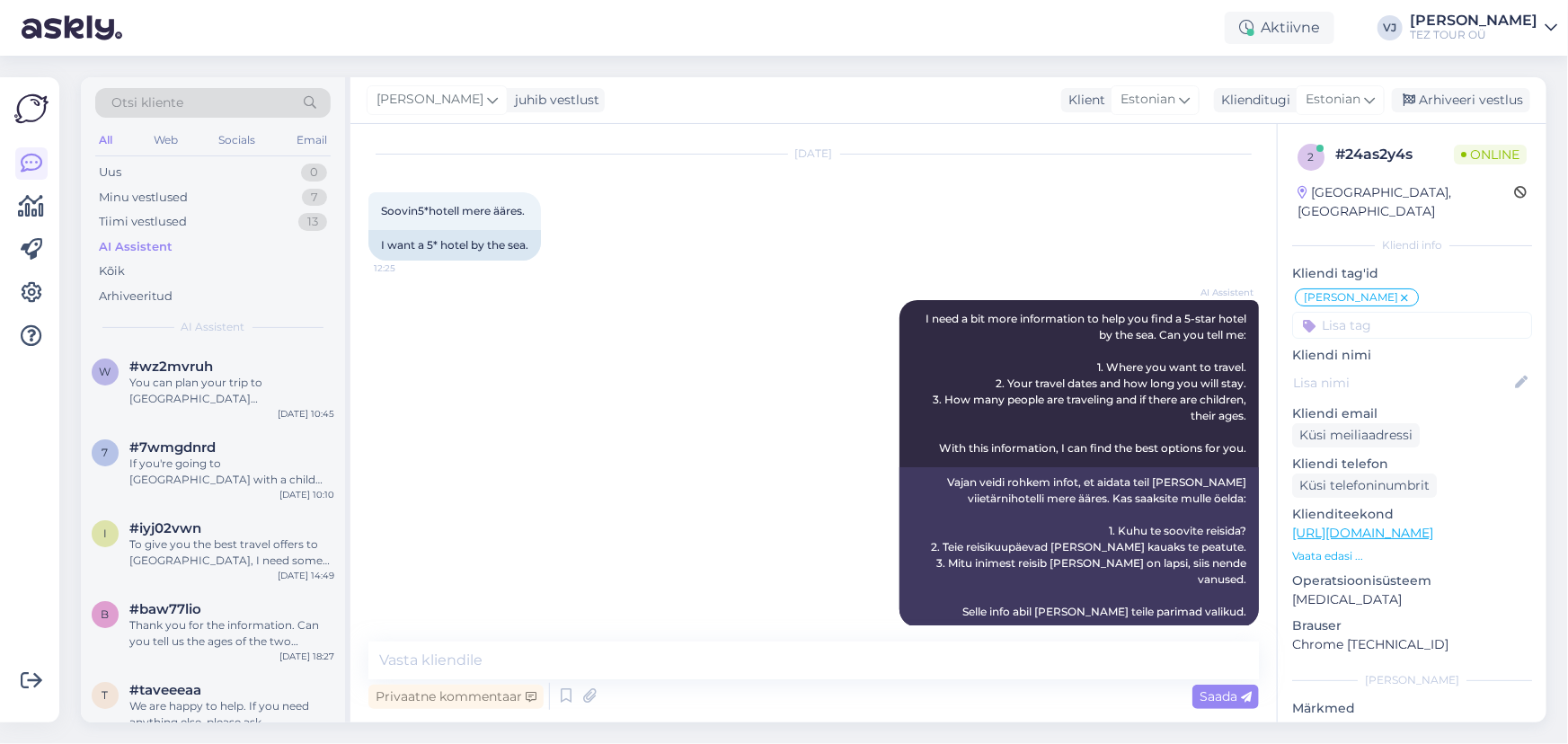
scroll to position [256, 0]
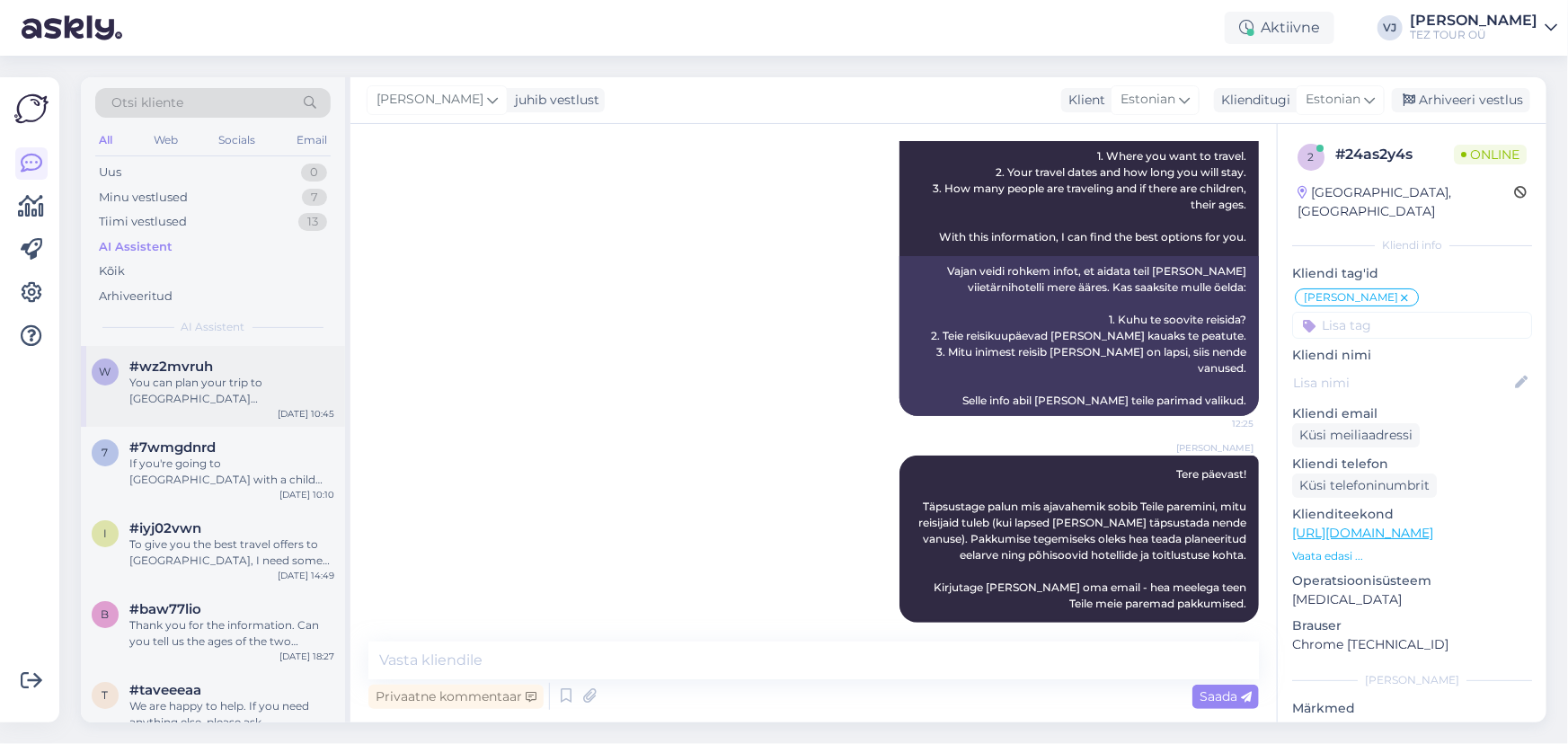
click at [269, 382] on div "You can plan your trip to [GEOGRAPHIC_DATA][PERSON_NAME] in [GEOGRAPHIC_DATA] t…" at bounding box center [231, 391] width 205 height 32
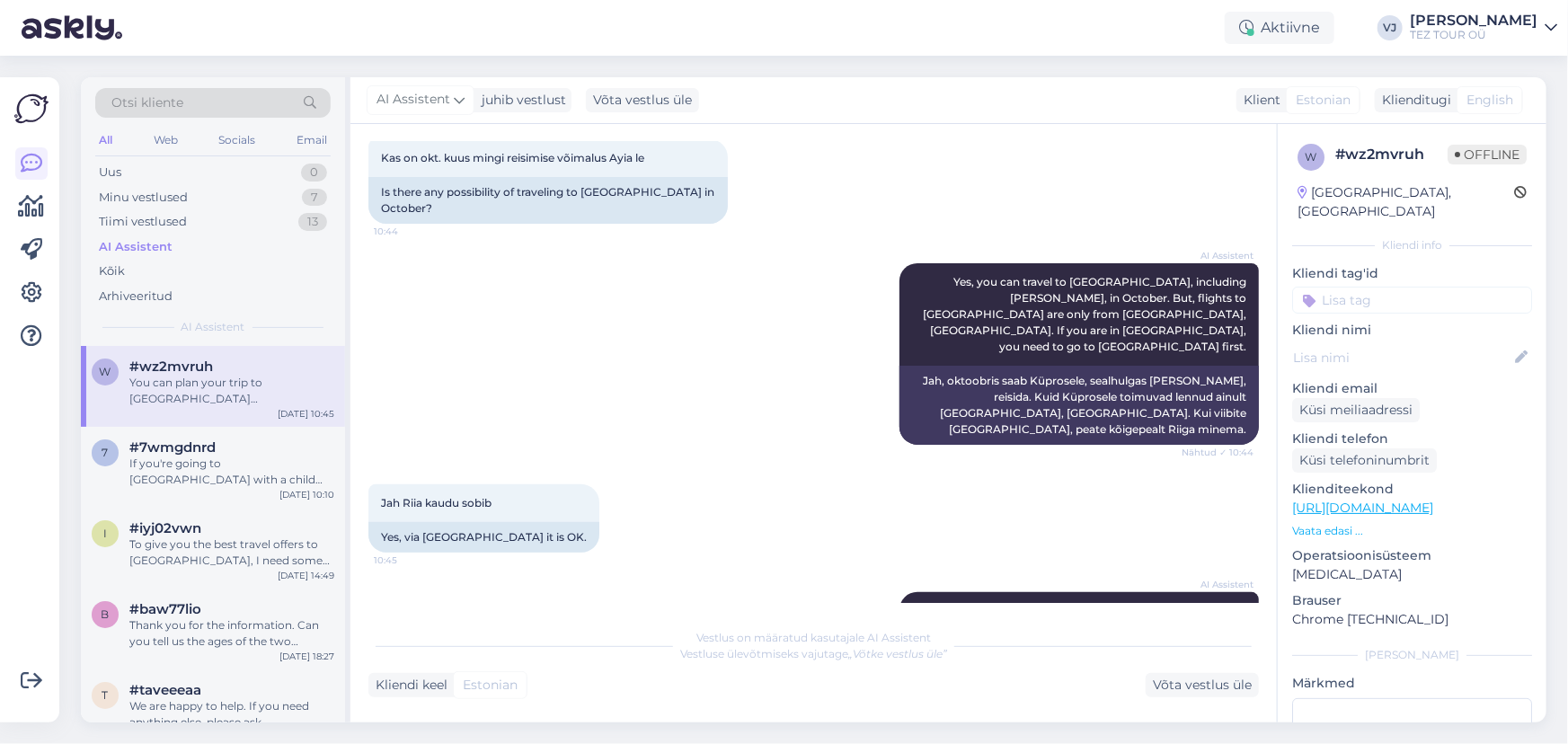
scroll to position [0, 0]
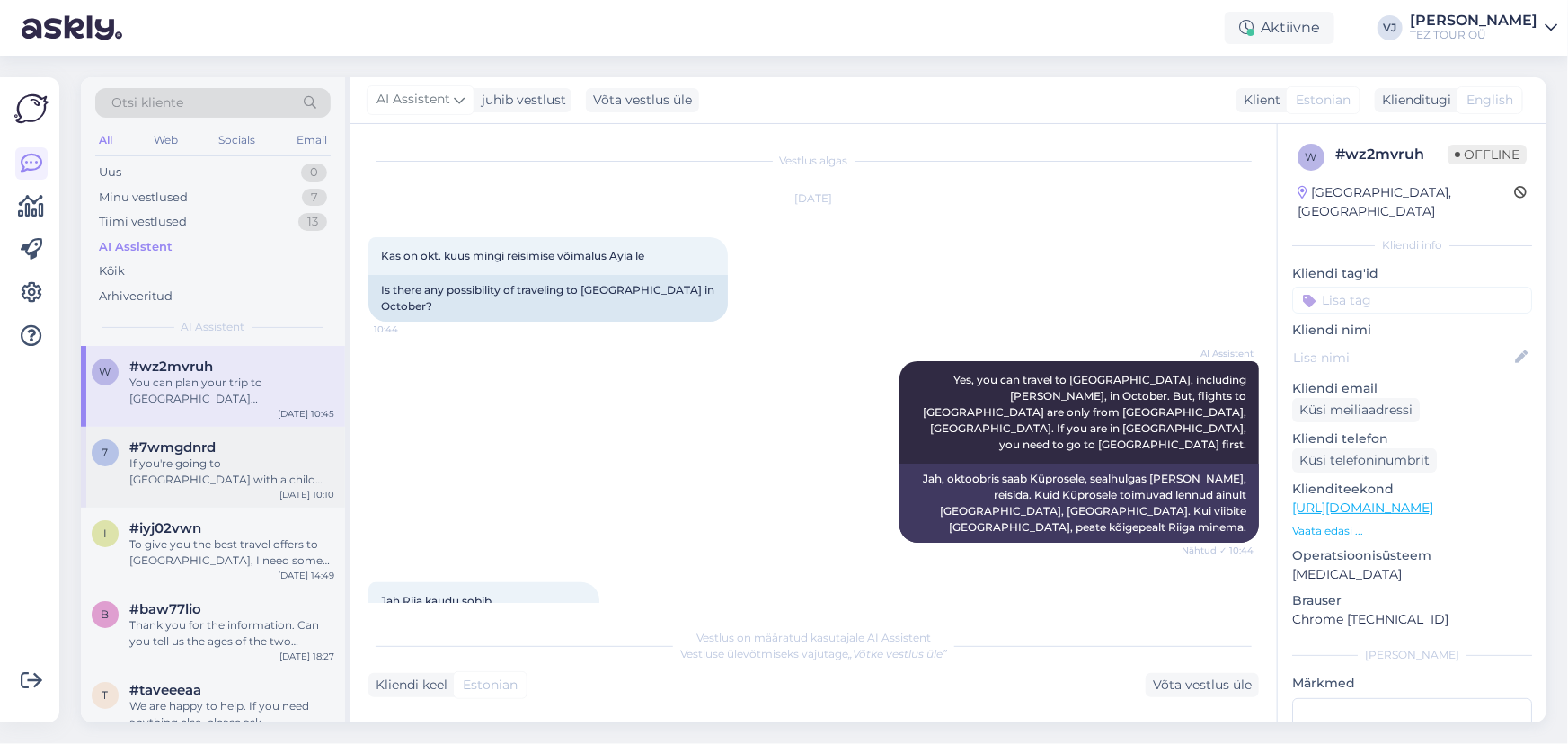
click at [236, 464] on div "If you're going to [GEOGRAPHIC_DATA] with a child and only one parent or a pare…" at bounding box center [231, 471] width 205 height 32
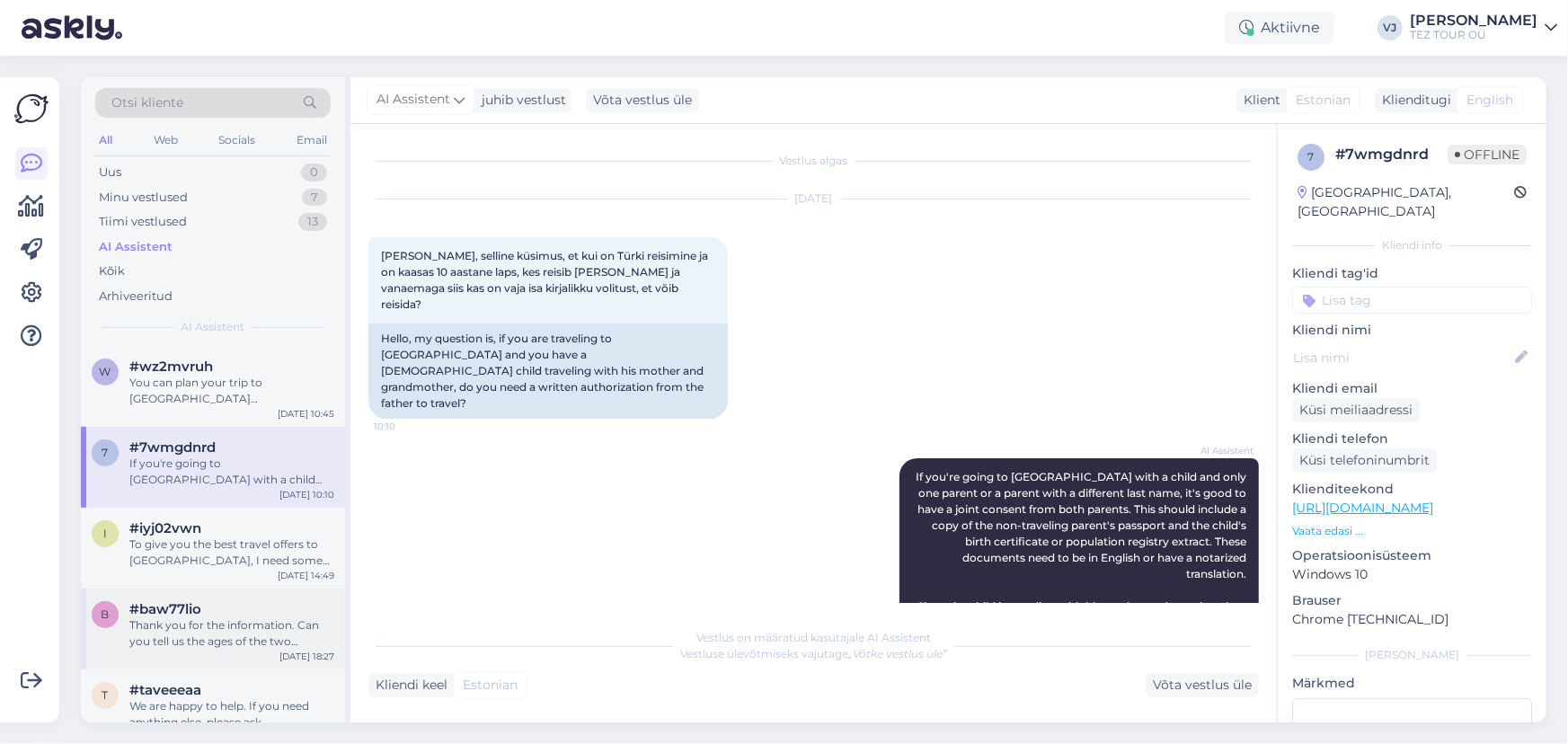
click at [228, 595] on div "b #baw77lio Thank you for the information. Can you tell us the ages of the two …" at bounding box center [213, 630] width 265 height 81
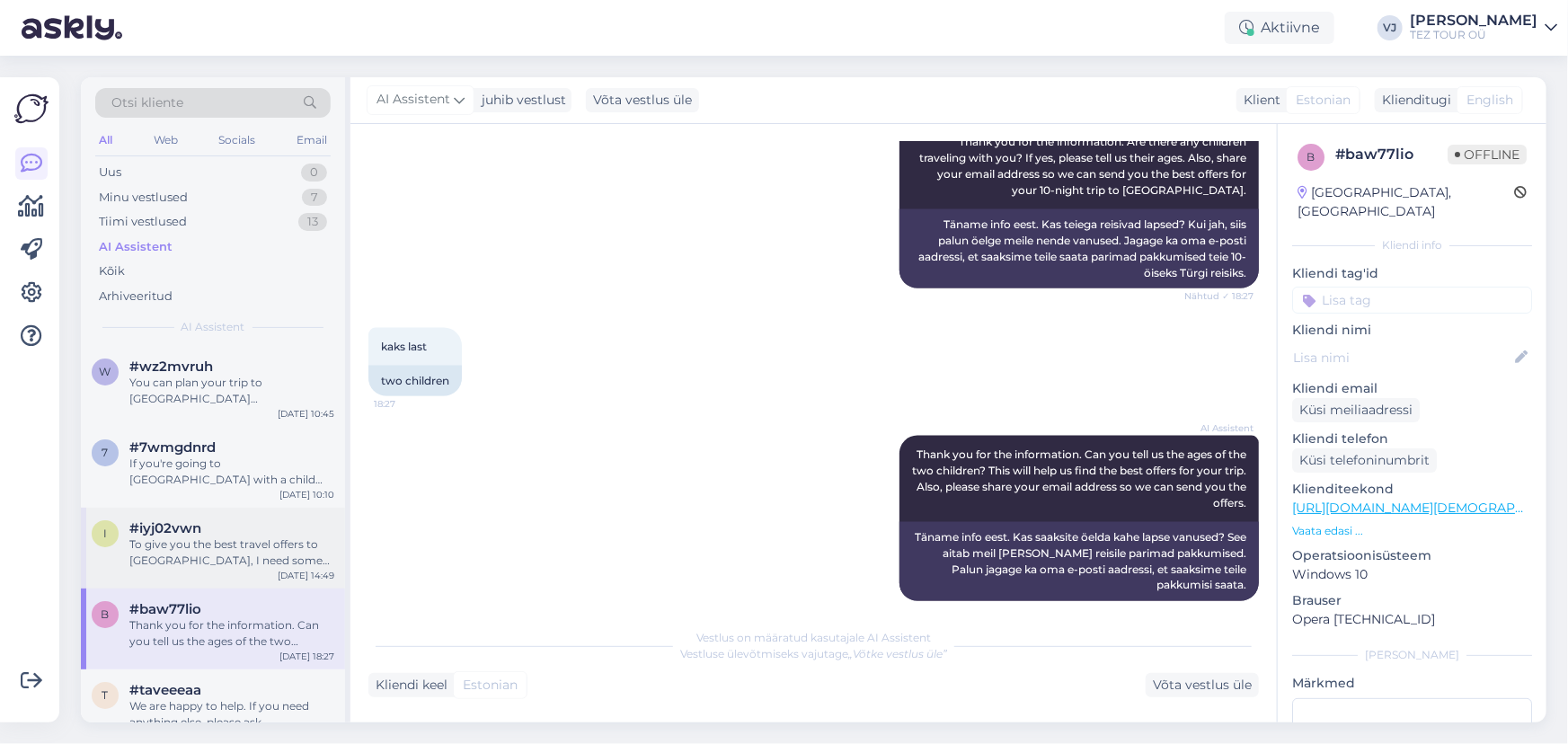
click at [243, 577] on div "i #iyj02vwn To give you the best travel offers to [GEOGRAPHIC_DATA], I need som…" at bounding box center [213, 549] width 265 height 81
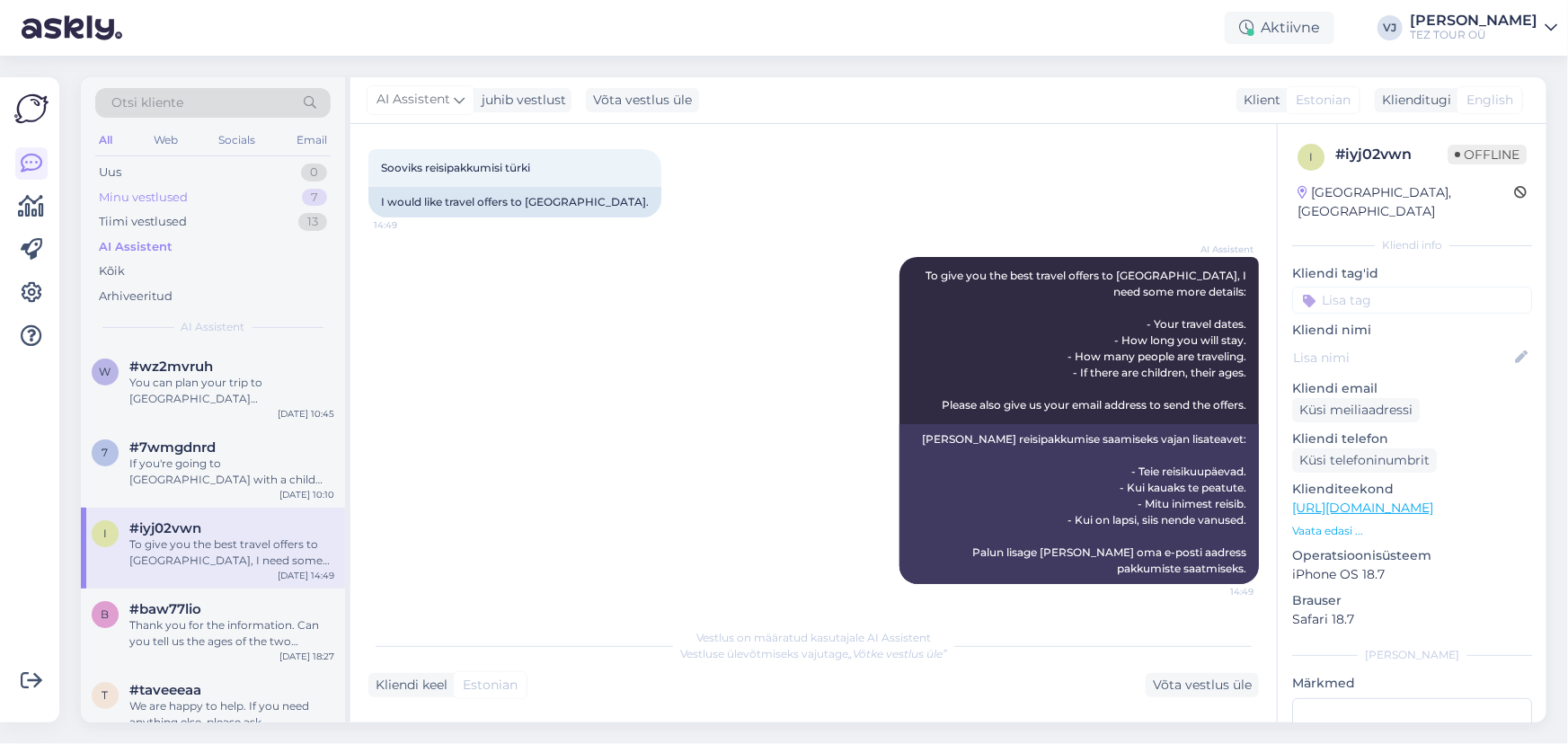
click at [137, 200] on div "Minu vestlused" at bounding box center [143, 197] width 89 height 18
